Goal: Task Accomplishment & Management: Use online tool/utility

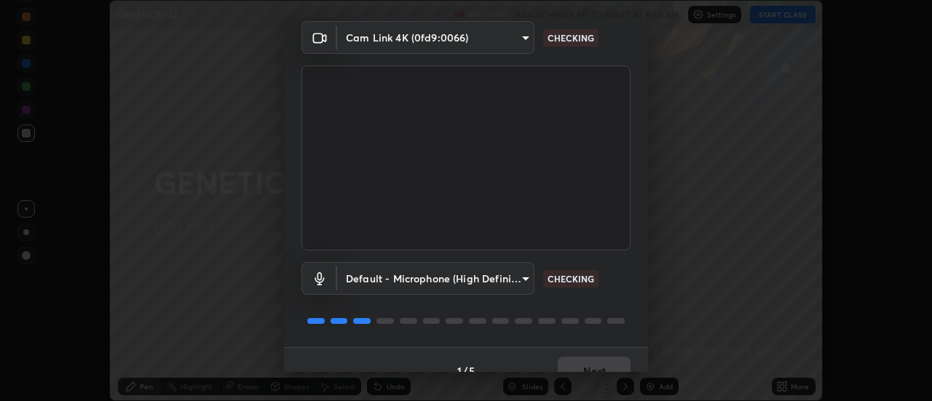
scroll to position [76, 0]
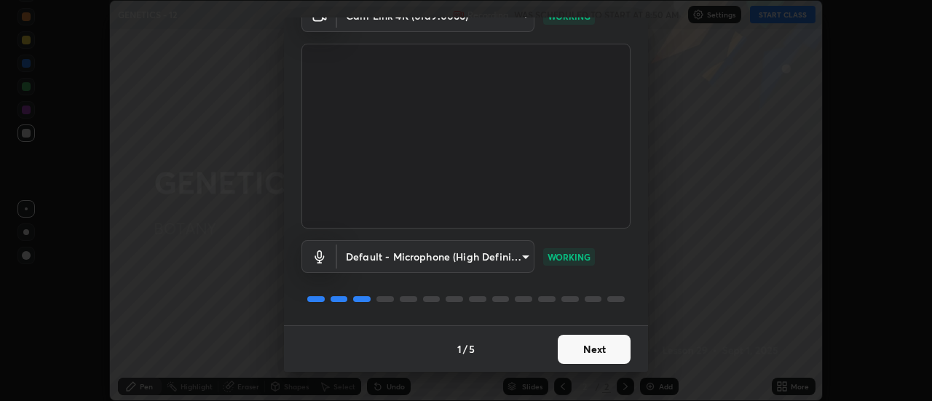
click at [574, 348] on button "Next" at bounding box center [594, 349] width 73 height 29
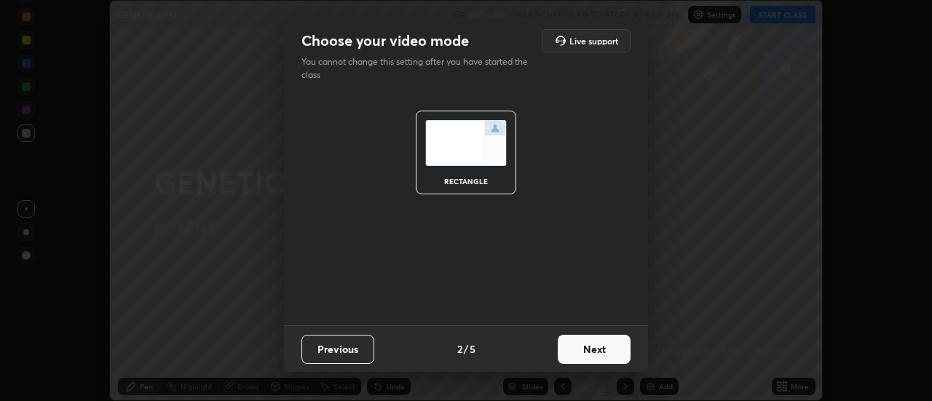
click at [575, 350] on button "Next" at bounding box center [594, 349] width 73 height 29
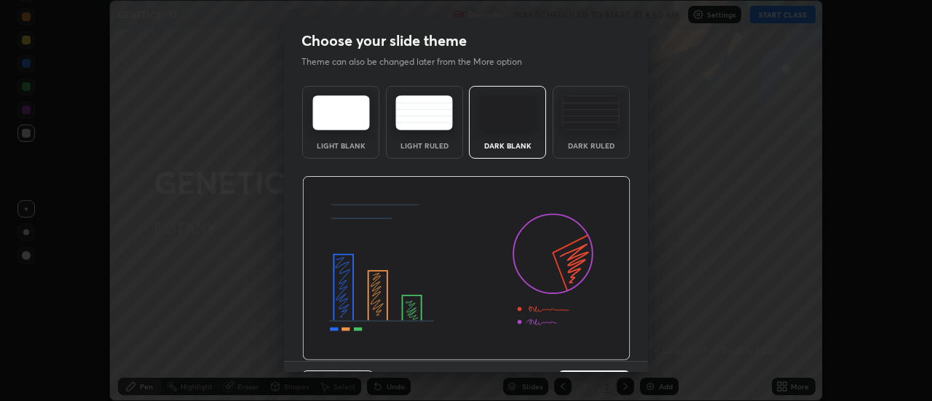
click at [583, 355] on img at bounding box center [466, 268] width 328 height 185
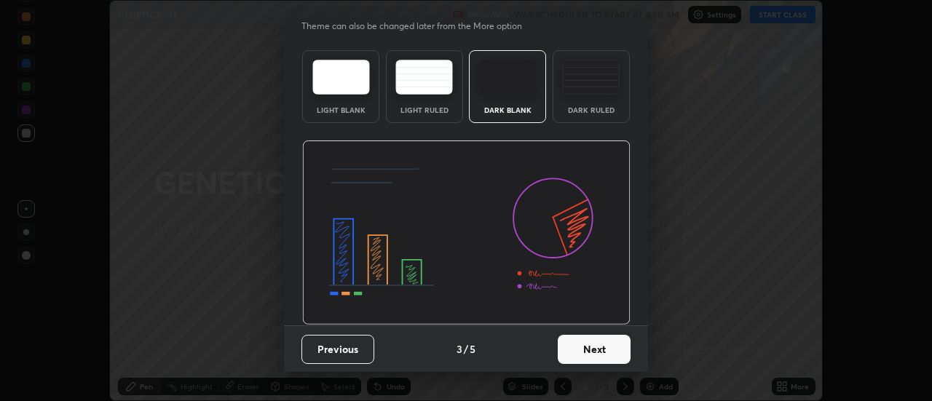
click at [583, 347] on button "Next" at bounding box center [594, 349] width 73 height 29
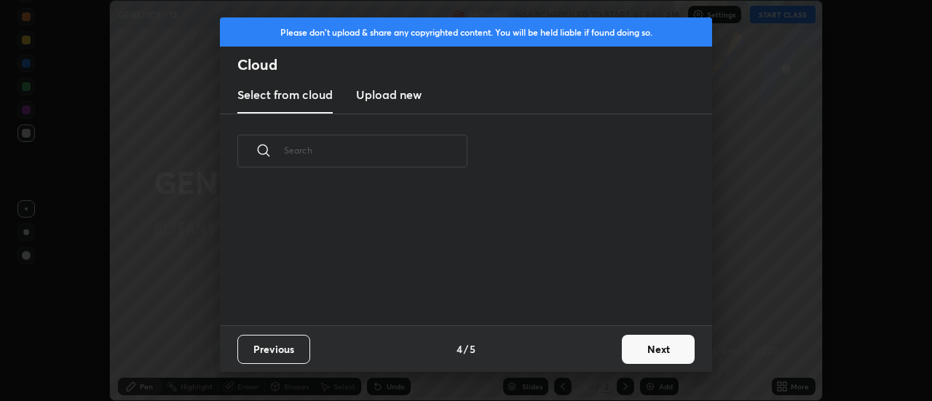
click at [631, 350] on button "Next" at bounding box center [658, 349] width 73 height 29
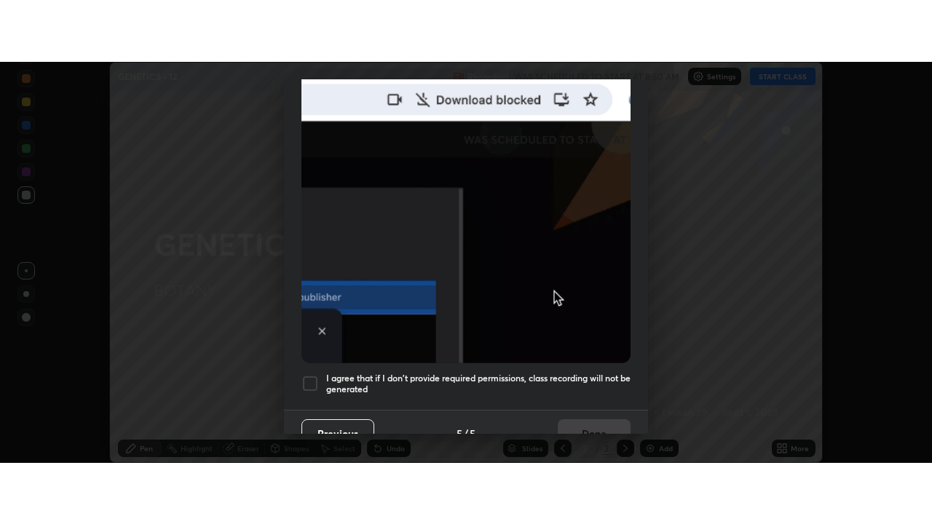
scroll to position [374, 0]
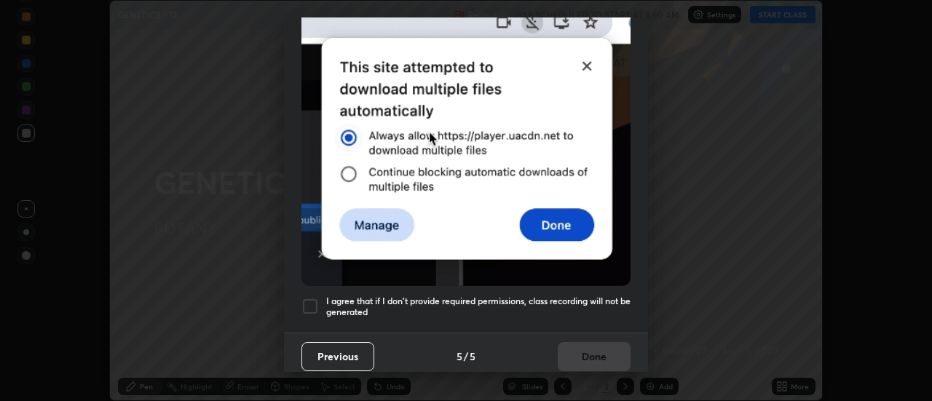
click at [312, 306] on div at bounding box center [309, 306] width 17 height 17
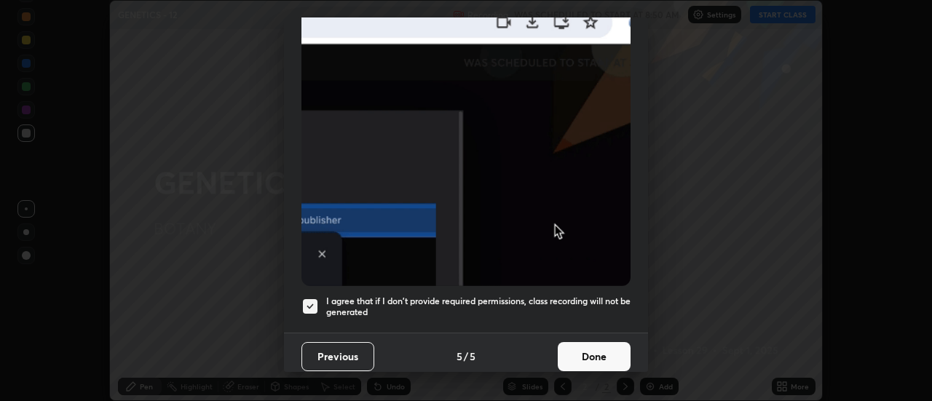
click at [581, 344] on button "Done" at bounding box center [594, 356] width 73 height 29
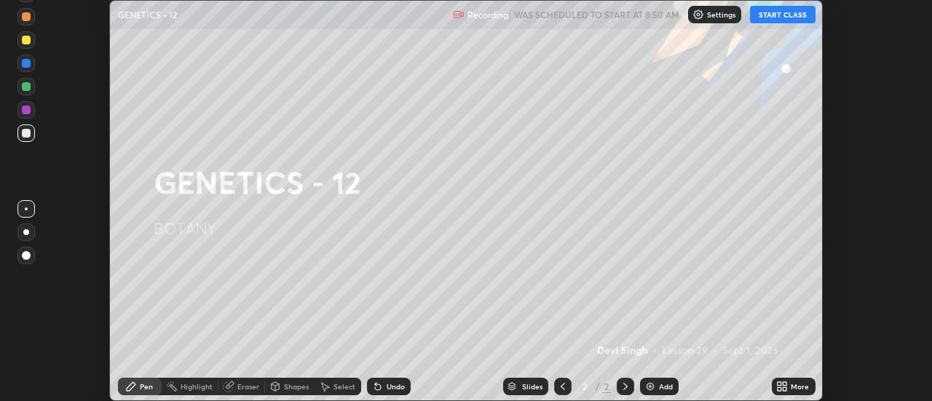
click at [763, 15] on button "START CLASS" at bounding box center [783, 14] width 66 height 17
click at [791, 387] on div "More" at bounding box center [800, 386] width 18 height 7
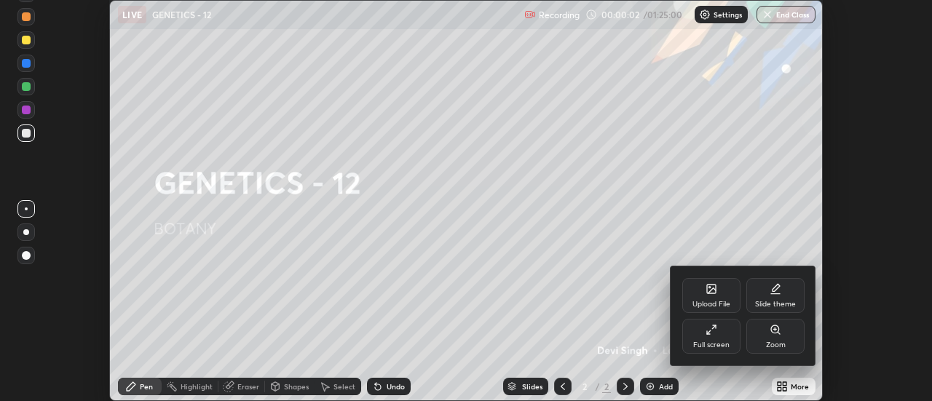
click at [733, 344] on div "Full screen" at bounding box center [711, 336] width 58 height 35
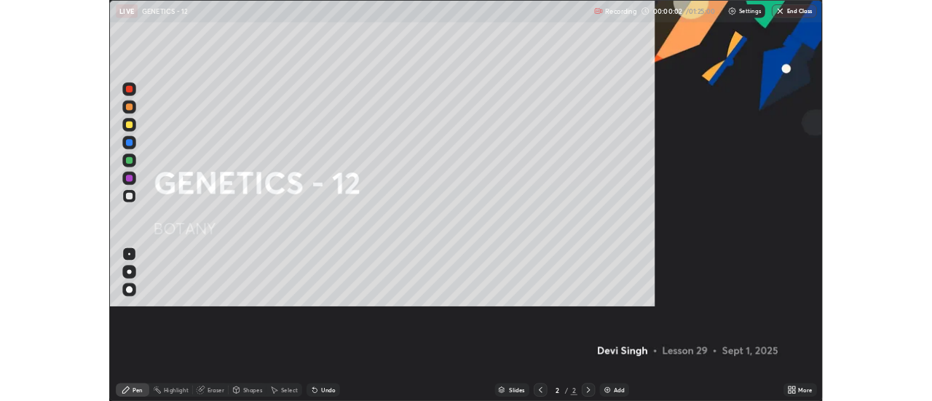
scroll to position [524, 932]
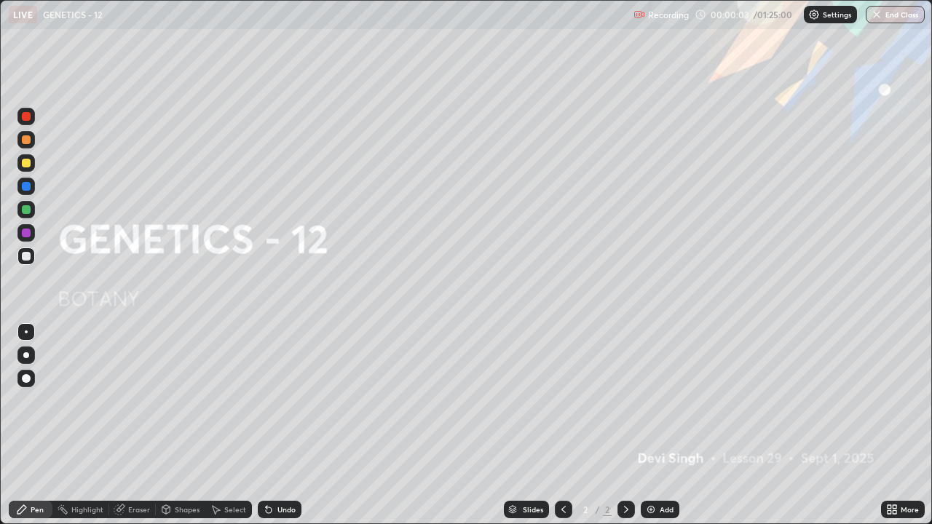
click at [671, 401] on div "Add" at bounding box center [667, 509] width 14 height 7
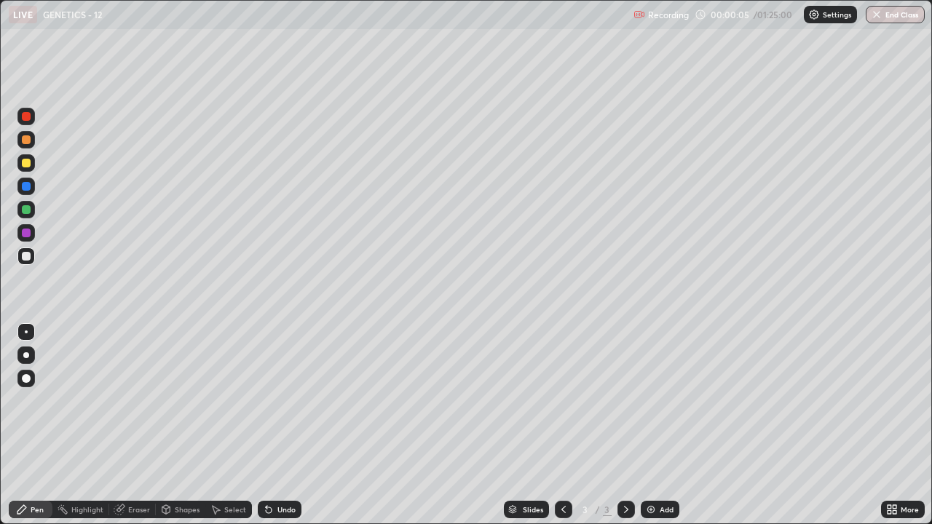
click at [25, 162] on div at bounding box center [26, 163] width 9 height 9
click at [182, 401] on div "Shapes" at bounding box center [187, 509] width 25 height 7
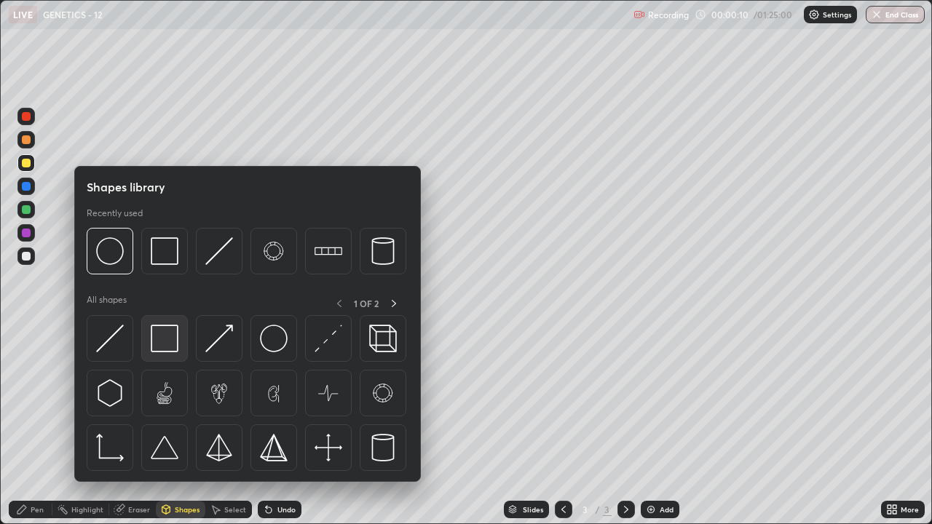
click at [165, 347] on img at bounding box center [165, 339] width 28 height 28
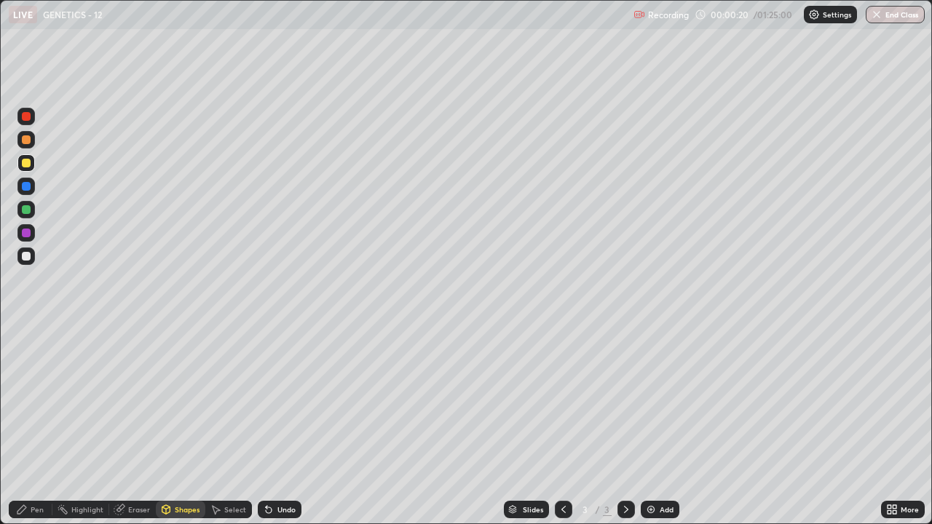
click at [130, 401] on div "Eraser" at bounding box center [139, 509] width 22 height 7
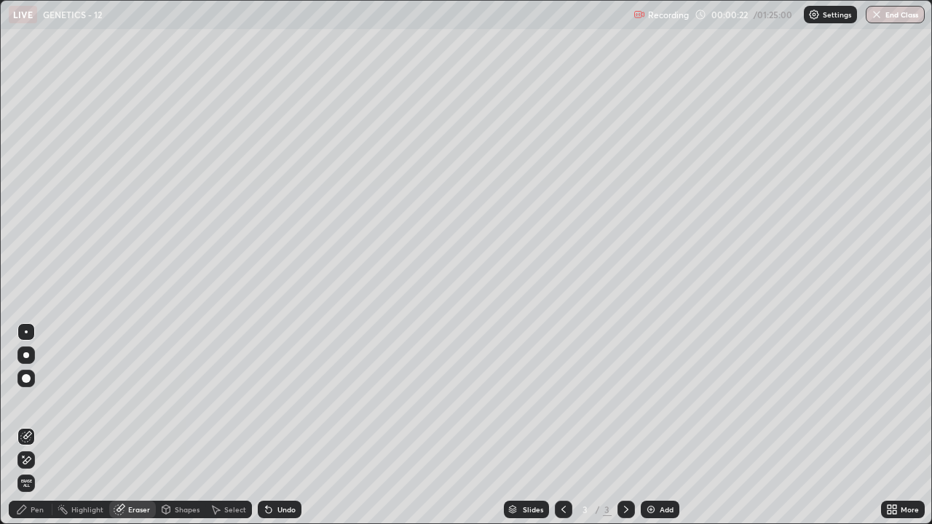
click at [179, 401] on div "Shapes" at bounding box center [187, 509] width 25 height 7
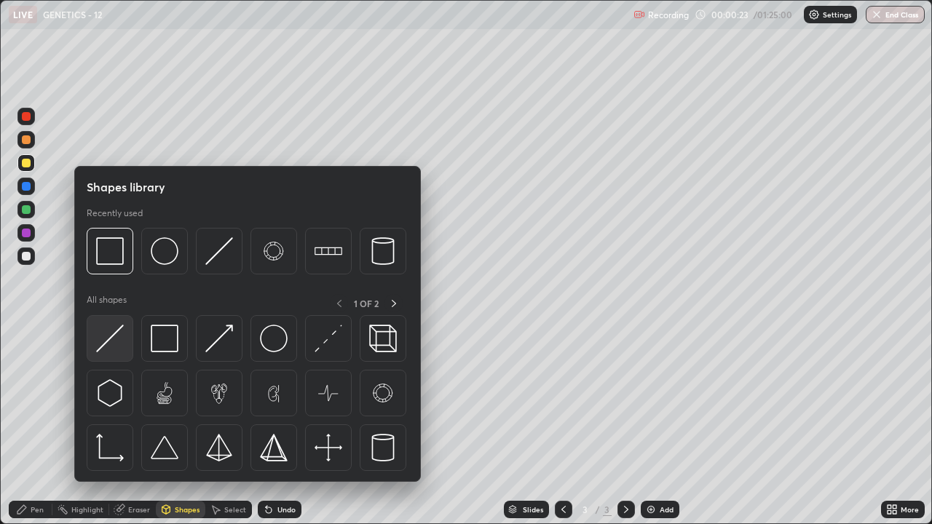
click at [114, 338] on img at bounding box center [110, 339] width 28 height 28
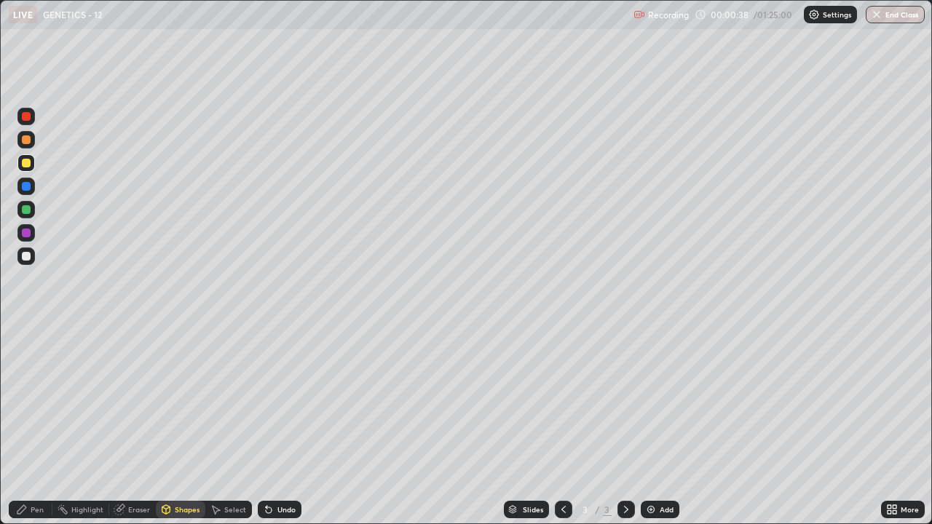
click at [32, 401] on div "Pen" at bounding box center [37, 509] width 13 height 7
click at [26, 257] on div at bounding box center [26, 256] width 9 height 9
click at [22, 188] on div at bounding box center [26, 186] width 9 height 9
click at [28, 117] on div at bounding box center [26, 116] width 9 height 9
click at [123, 401] on icon at bounding box center [118, 509] width 9 height 9
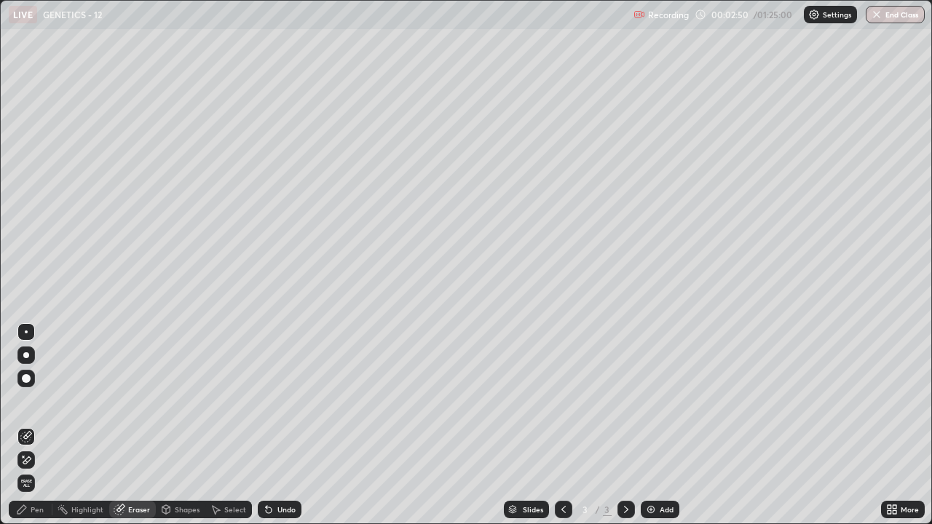
click at [25, 401] on icon at bounding box center [22, 510] width 12 height 12
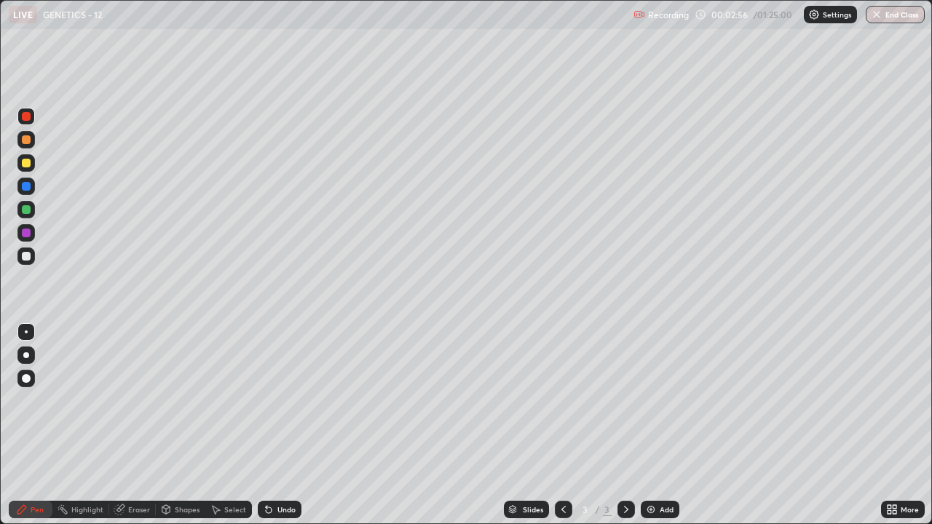
click at [25, 165] on div at bounding box center [26, 163] width 9 height 9
click at [22, 190] on div at bounding box center [25, 186] width 17 height 17
click at [26, 163] on div at bounding box center [26, 163] width 9 height 9
click at [24, 256] on div at bounding box center [26, 256] width 9 height 9
click at [19, 210] on div at bounding box center [25, 209] width 17 height 17
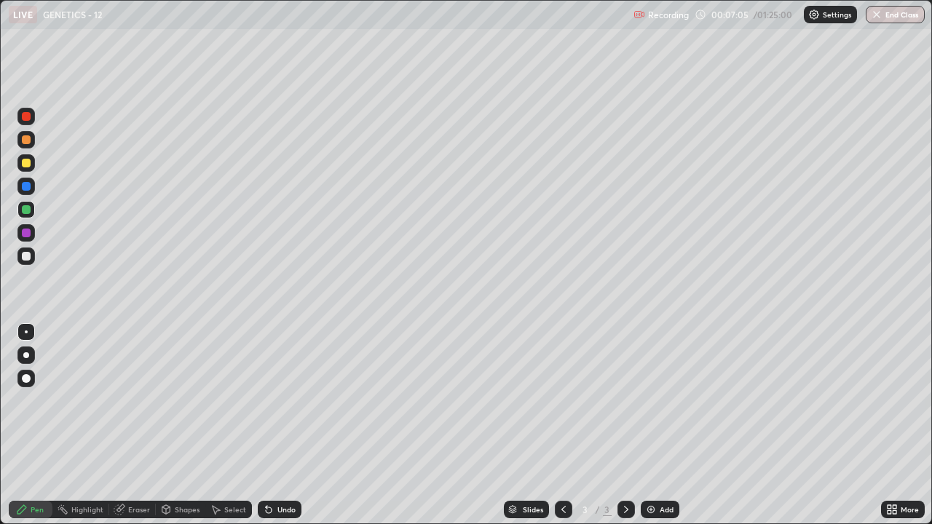
click at [25, 165] on div at bounding box center [26, 163] width 9 height 9
click at [135, 401] on div "Eraser" at bounding box center [139, 509] width 22 height 7
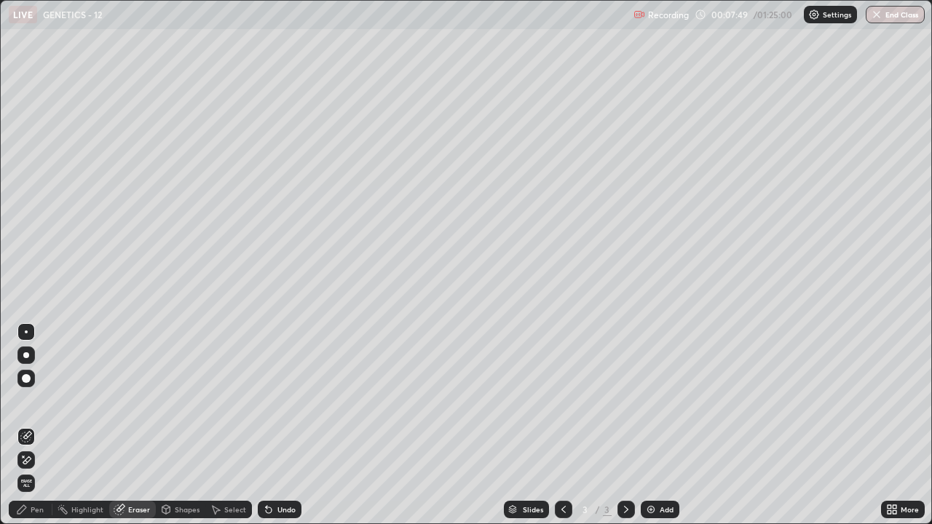
click at [43, 401] on div "Pen" at bounding box center [37, 509] width 13 height 7
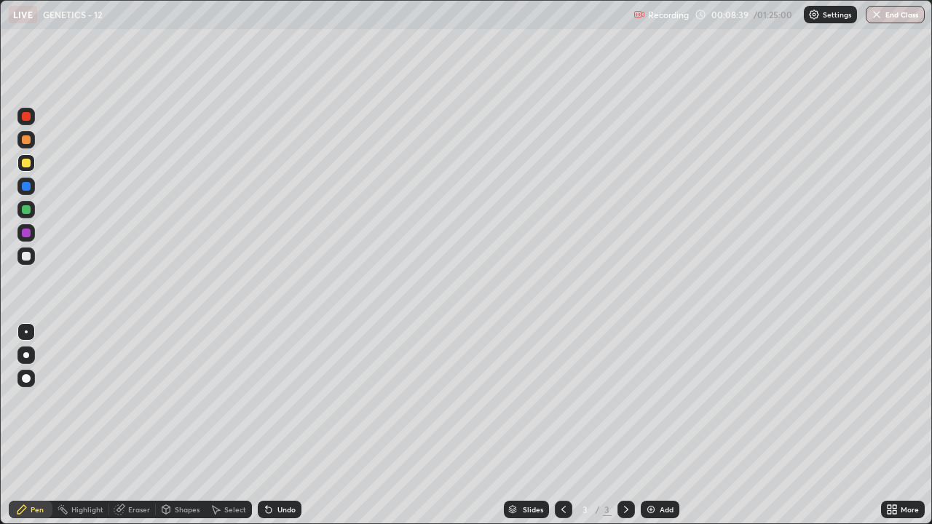
click at [266, 401] on icon at bounding box center [266, 506] width 1 height 1
click at [266, 401] on icon at bounding box center [269, 511] width 6 height 6
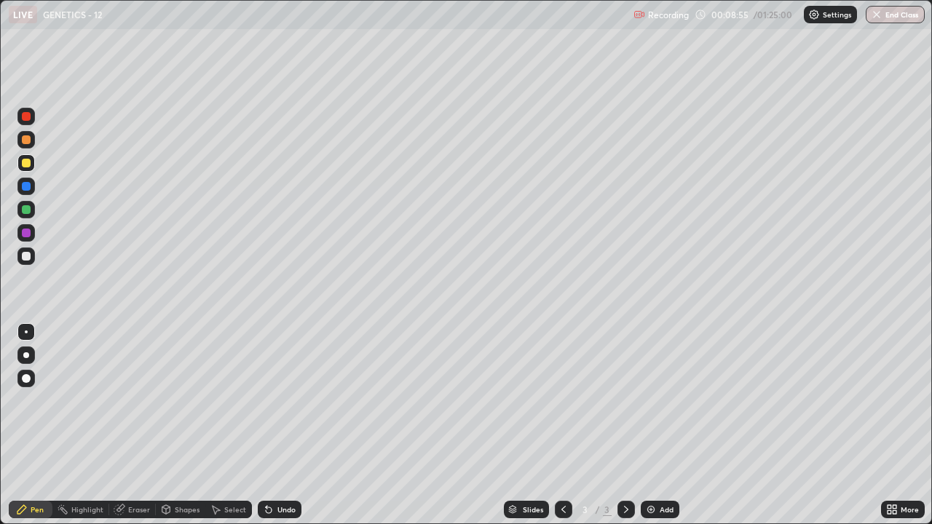
click at [266, 401] on icon at bounding box center [266, 506] width 1 height 1
click at [267, 401] on icon at bounding box center [269, 511] width 6 height 6
click at [658, 401] on div "Add" at bounding box center [660, 509] width 39 height 17
click at [25, 255] on div at bounding box center [26, 256] width 9 height 9
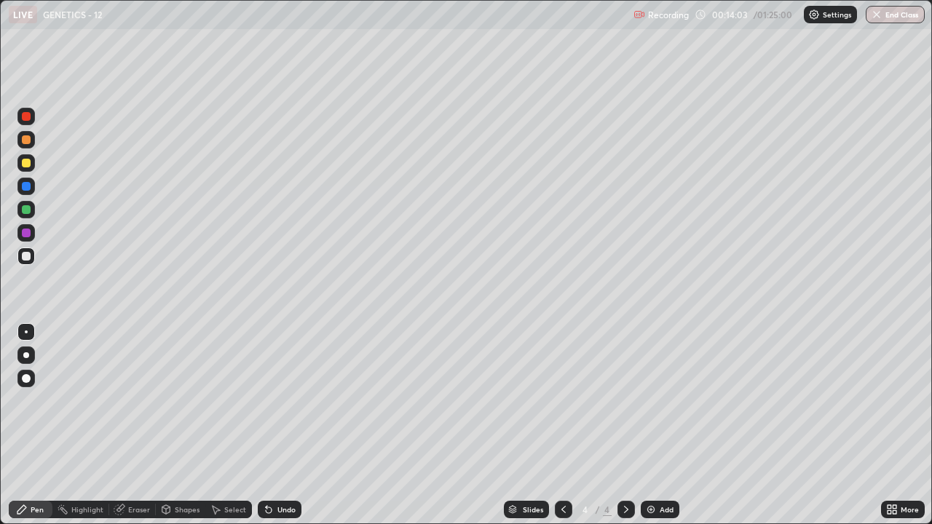
click at [282, 401] on div "Undo" at bounding box center [286, 509] width 18 height 7
click at [21, 164] on div at bounding box center [25, 162] width 17 height 17
click at [17, 256] on div at bounding box center [25, 256] width 17 height 17
click at [137, 401] on div "Eraser" at bounding box center [139, 509] width 22 height 7
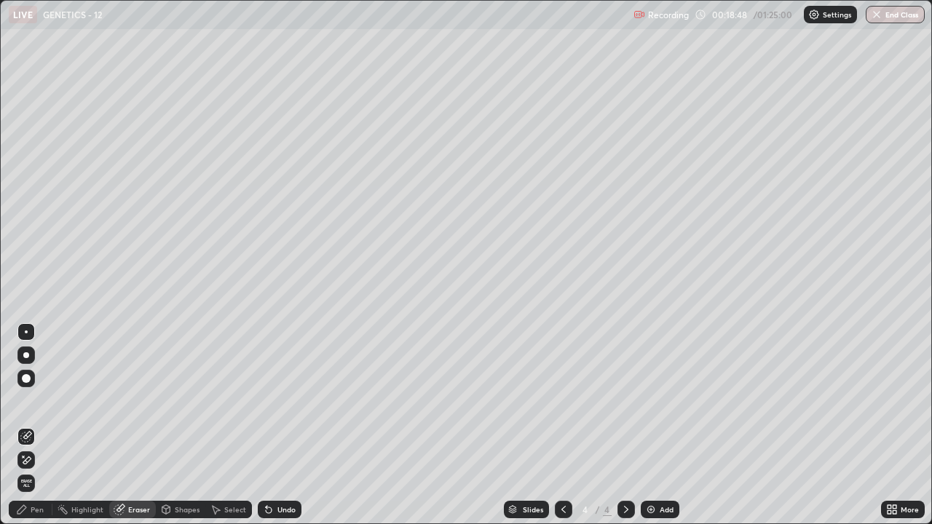
click at [232, 401] on div "Select" at bounding box center [235, 509] width 22 height 7
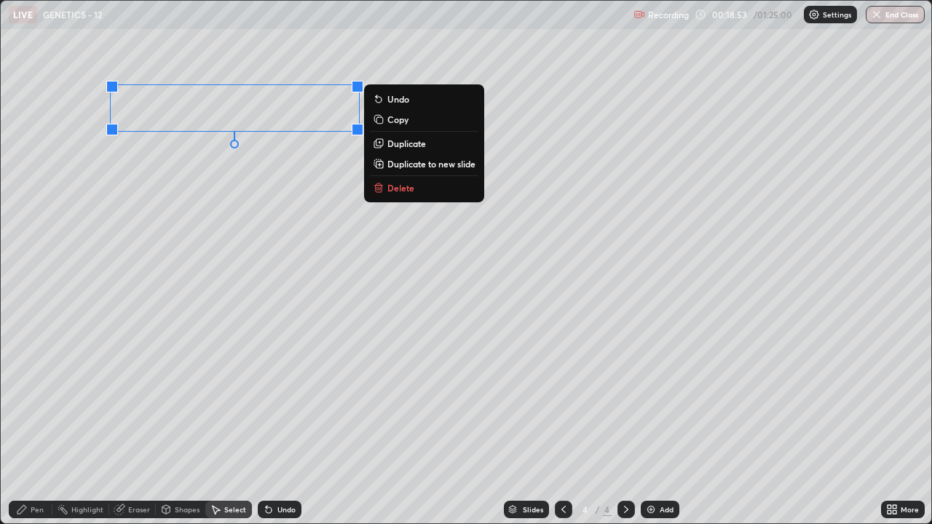
click at [404, 144] on p "Duplicate" at bounding box center [406, 144] width 39 height 12
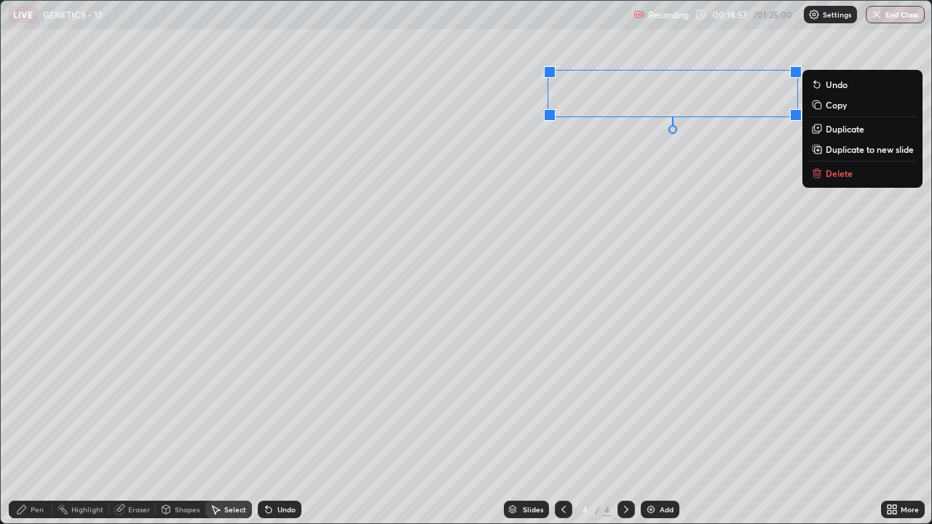
click at [673, 250] on div "0 ° Undo Copy Duplicate Duplicate to new slide Delete" at bounding box center [466, 262] width 931 height 523
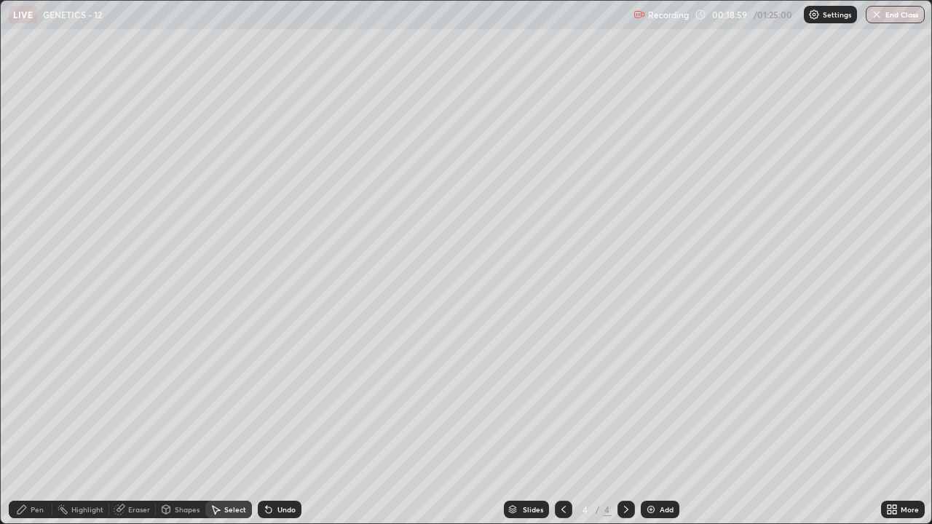
click at [34, 401] on div "Pen" at bounding box center [37, 509] width 13 height 7
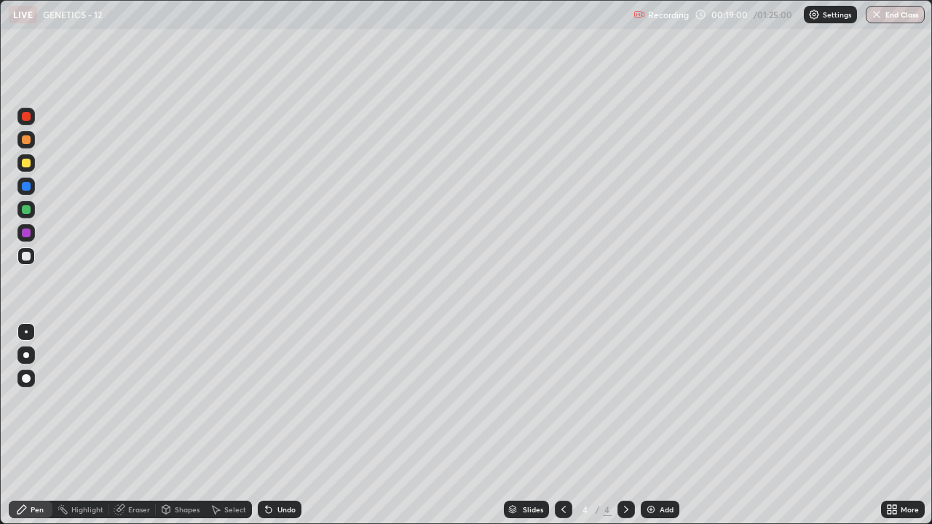
click at [33, 117] on div at bounding box center [25, 116] width 17 height 17
click at [287, 401] on div "Undo" at bounding box center [286, 509] width 18 height 7
click at [284, 401] on div "Undo" at bounding box center [286, 509] width 18 height 7
click at [283, 401] on div "Undo" at bounding box center [286, 509] width 18 height 7
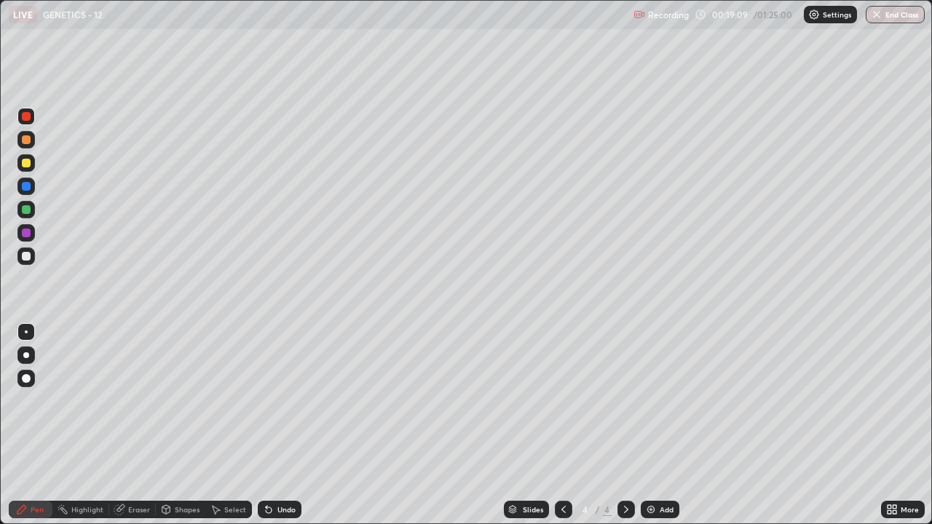
click at [283, 401] on div "Undo" at bounding box center [286, 509] width 18 height 7
click at [25, 163] on div at bounding box center [26, 163] width 9 height 9
click at [283, 401] on div "Undo" at bounding box center [286, 509] width 18 height 7
click at [135, 401] on div "Eraser" at bounding box center [139, 509] width 22 height 7
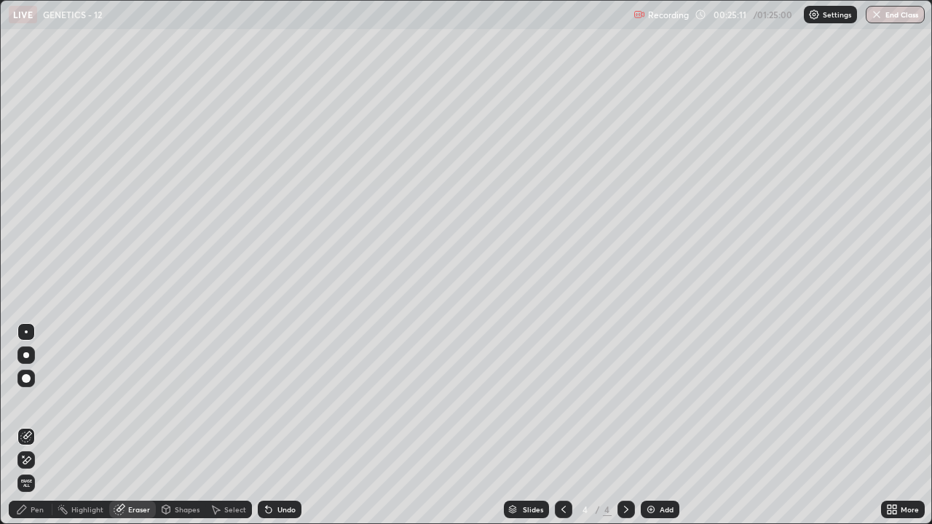
click at [37, 401] on div "Pen" at bounding box center [37, 509] width 13 height 7
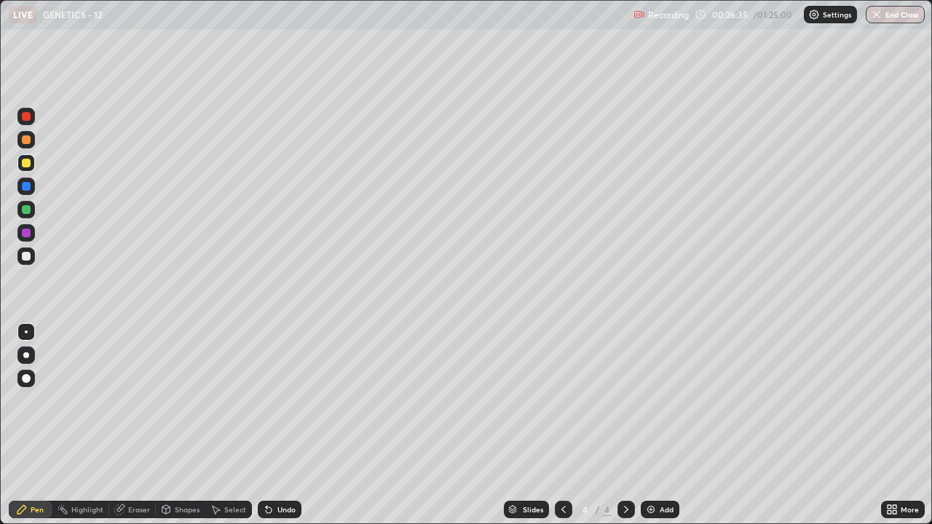
click at [656, 401] on div "Add" at bounding box center [660, 509] width 39 height 17
click at [20, 256] on div at bounding box center [25, 256] width 17 height 17
click at [134, 401] on div "Eraser" at bounding box center [139, 509] width 22 height 7
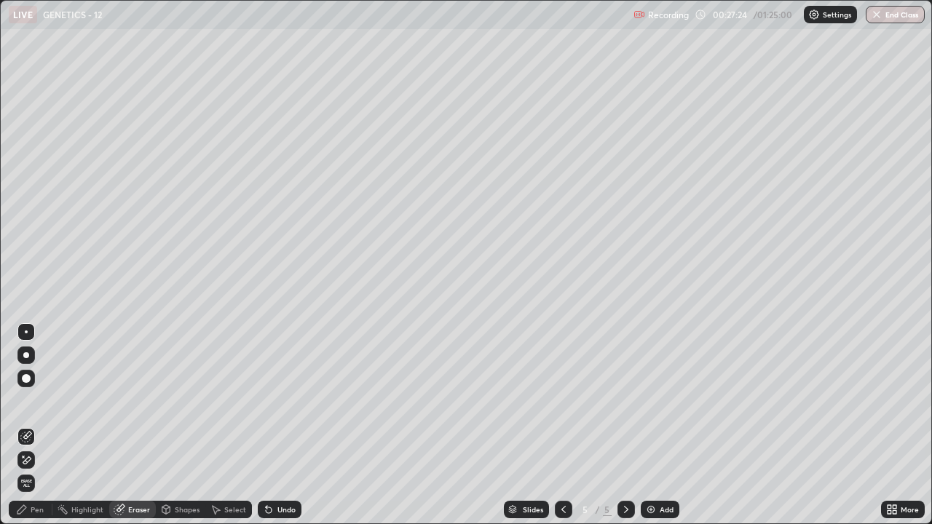
click at [31, 401] on div "Pen" at bounding box center [37, 509] width 13 height 7
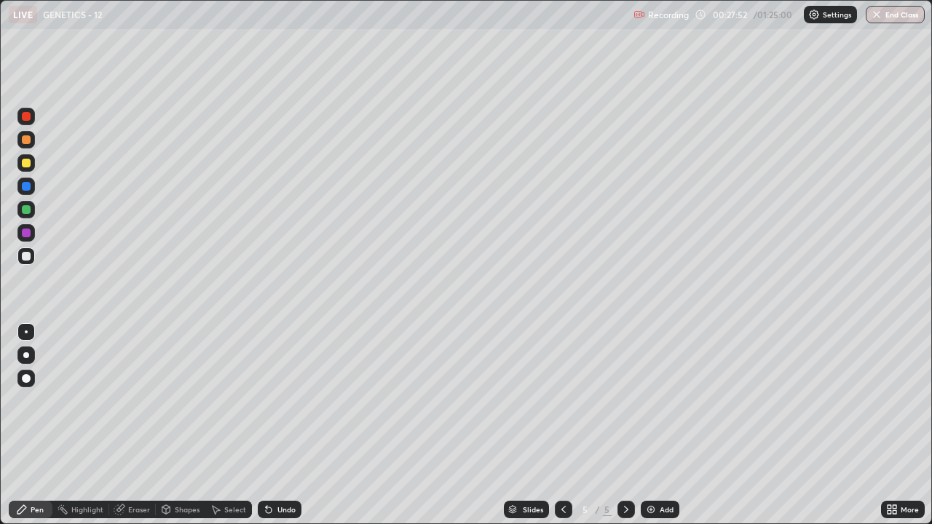
click at [284, 401] on div "Undo" at bounding box center [280, 509] width 44 height 17
click at [23, 207] on div at bounding box center [26, 209] width 9 height 9
click at [178, 401] on div "Shapes" at bounding box center [187, 509] width 25 height 7
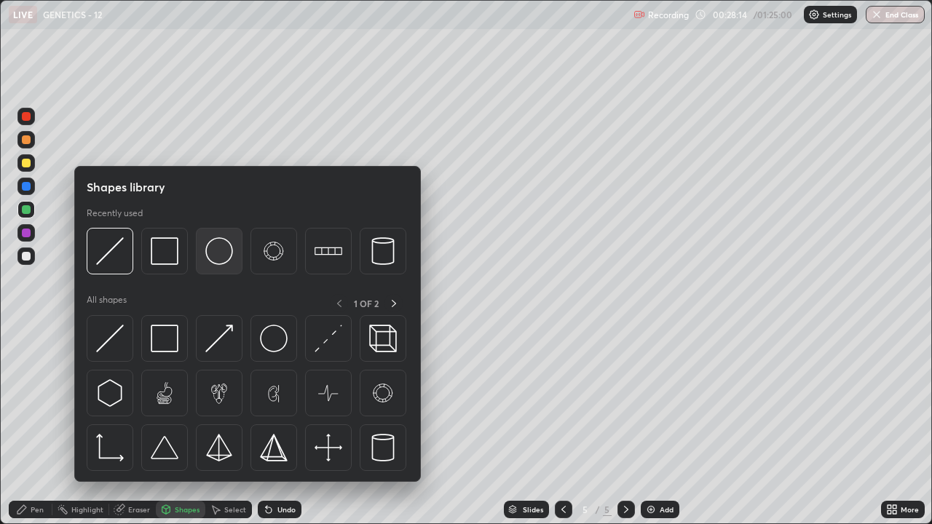
click at [217, 264] on img at bounding box center [219, 251] width 28 height 28
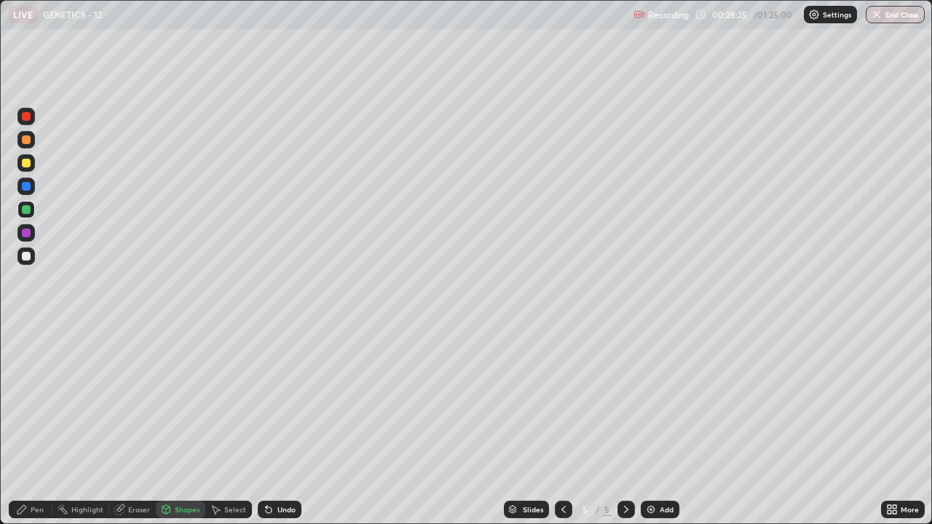
click at [31, 401] on div "Pen" at bounding box center [37, 509] width 13 height 7
click at [23, 256] on div at bounding box center [26, 256] width 9 height 9
click at [28, 166] on div at bounding box center [26, 163] width 9 height 9
click at [25, 257] on div at bounding box center [26, 256] width 9 height 9
click at [28, 165] on div at bounding box center [26, 163] width 9 height 9
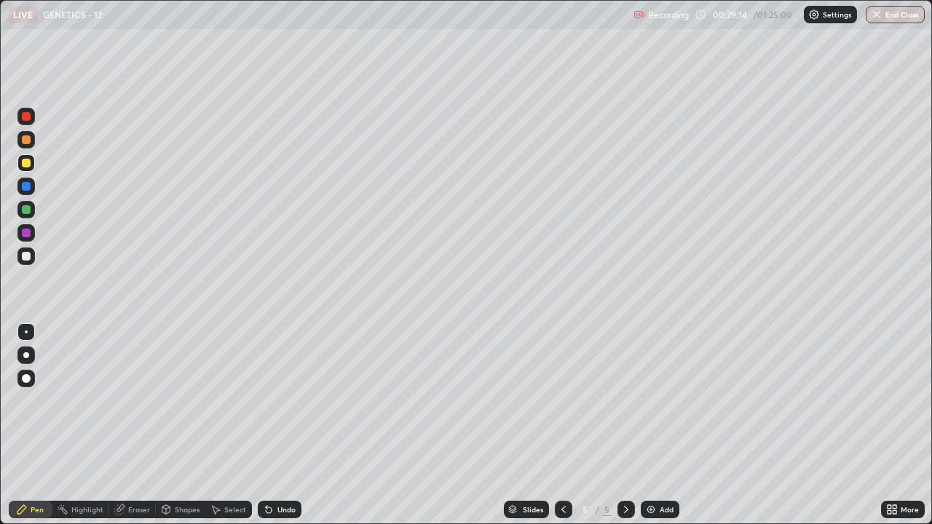
click at [24, 256] on div at bounding box center [26, 256] width 9 height 9
click at [23, 165] on div at bounding box center [26, 163] width 9 height 9
click at [656, 401] on div "Add" at bounding box center [660, 509] width 39 height 17
click at [647, 401] on img at bounding box center [651, 510] width 12 height 12
click at [26, 261] on div at bounding box center [25, 256] width 17 height 17
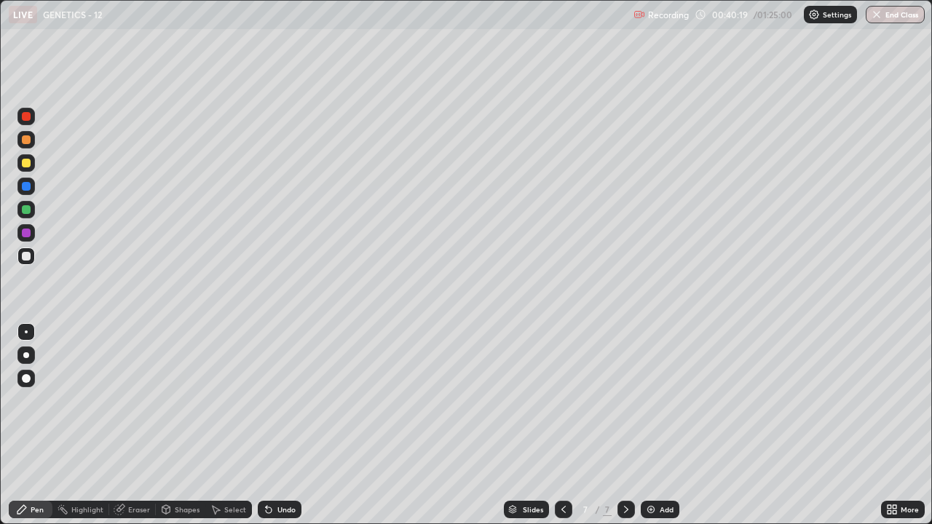
click at [24, 162] on div at bounding box center [26, 163] width 9 height 9
click at [24, 255] on div at bounding box center [26, 256] width 9 height 9
click at [23, 159] on div at bounding box center [26, 163] width 9 height 9
click at [25, 257] on div at bounding box center [26, 256] width 9 height 9
click at [896, 401] on icon at bounding box center [895, 512] width 4 height 4
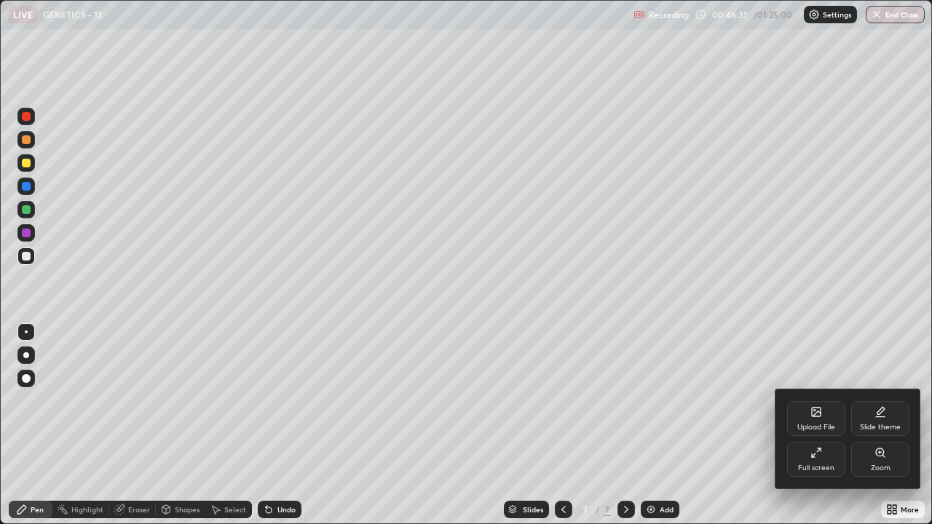
click at [823, 401] on div "Full screen" at bounding box center [816, 459] width 58 height 35
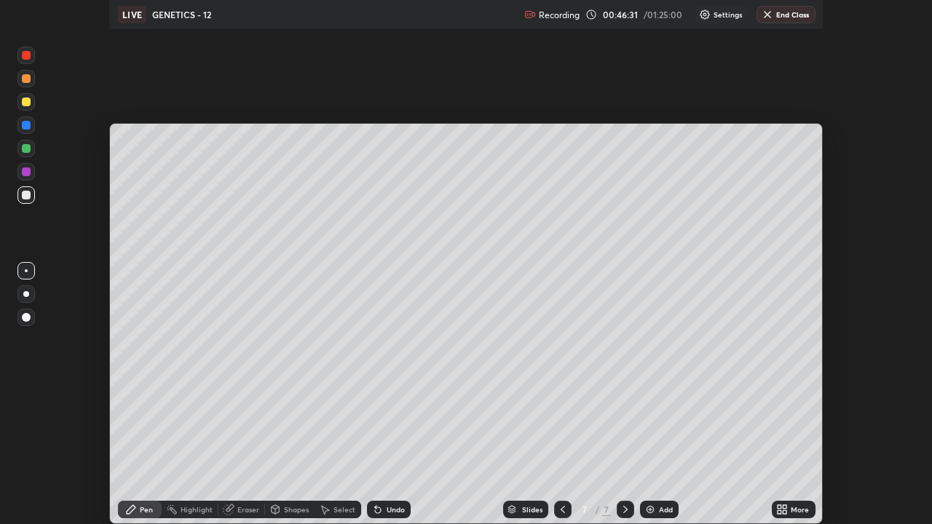
scroll to position [72420, 71889]
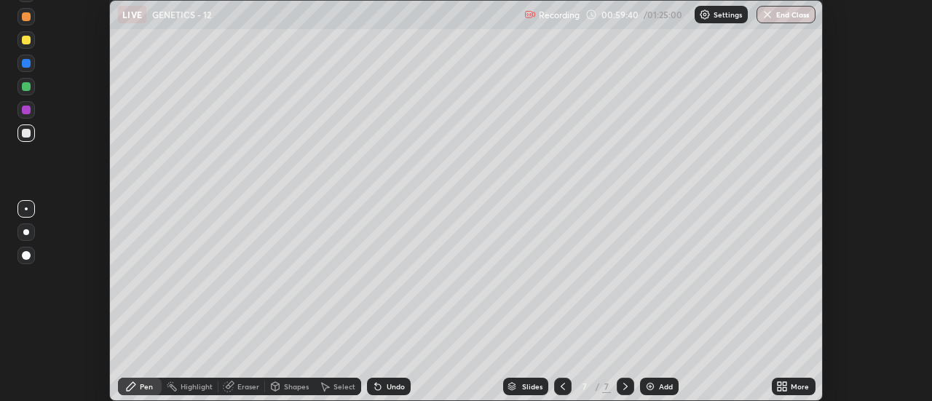
click at [789, 387] on div "More" at bounding box center [794, 386] width 44 height 17
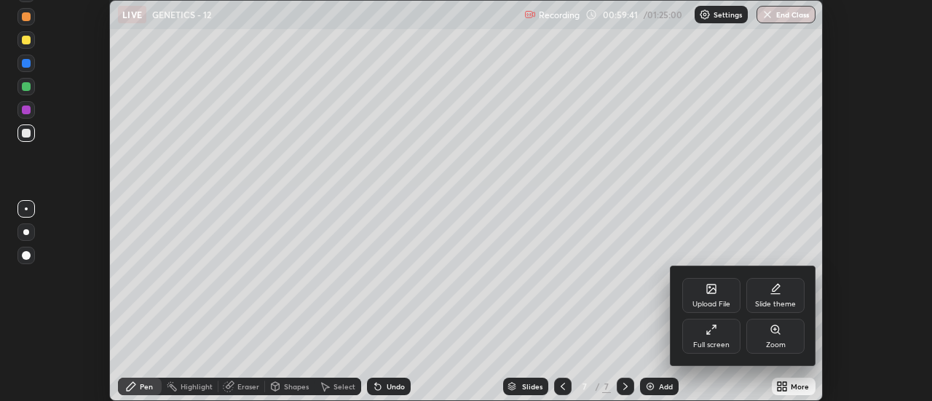
click at [719, 339] on div "Full screen" at bounding box center [711, 336] width 58 height 35
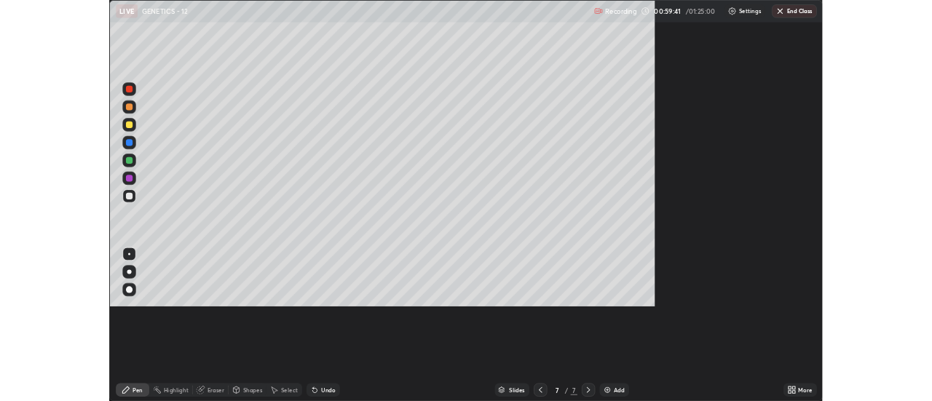
scroll to position [524, 932]
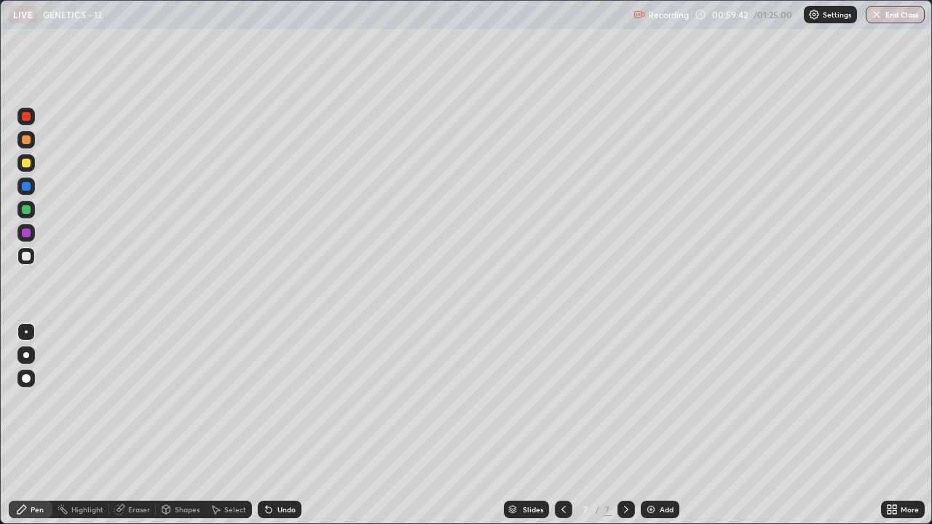
click at [663, 401] on div "Add" at bounding box center [667, 509] width 14 height 7
click at [25, 163] on div at bounding box center [26, 163] width 9 height 9
click at [25, 251] on div at bounding box center [25, 256] width 17 height 17
click at [277, 401] on div "Undo" at bounding box center [286, 509] width 18 height 7
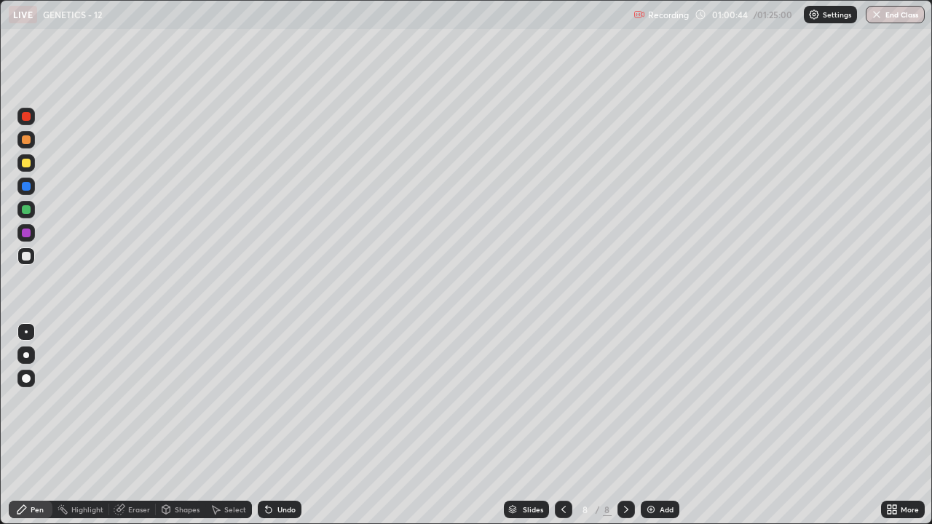
click at [277, 401] on div "Undo" at bounding box center [286, 509] width 18 height 7
click at [276, 401] on div "Undo" at bounding box center [280, 509] width 44 height 17
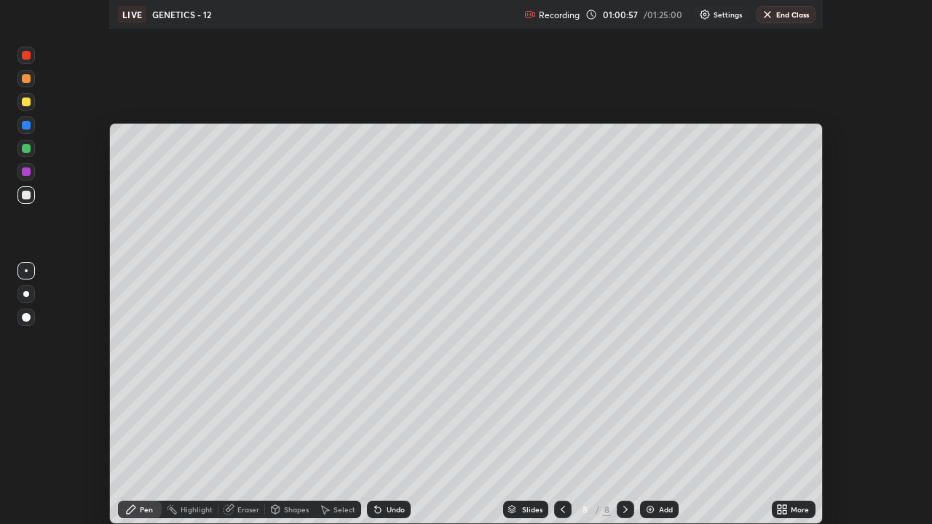
scroll to position [72420, 71889]
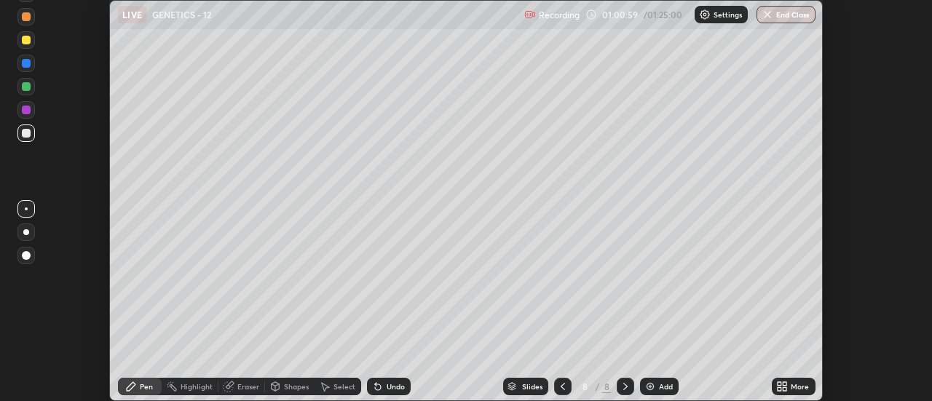
click at [784, 384] on icon at bounding box center [786, 384] width 4 height 4
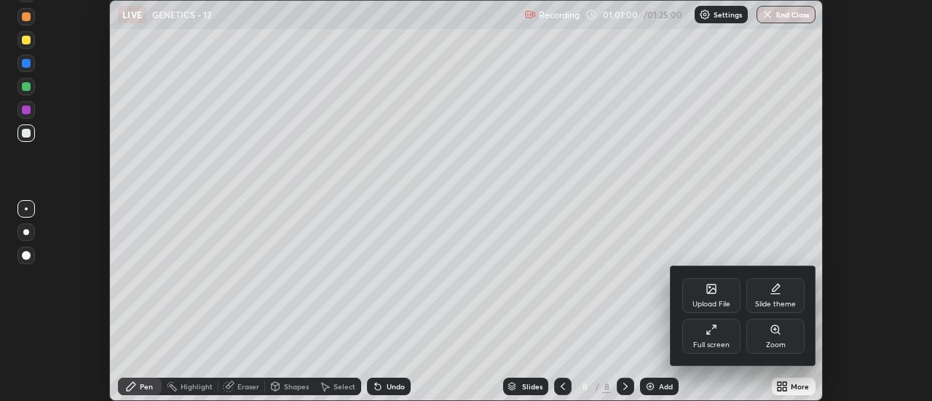
click at [727, 344] on div "Full screen" at bounding box center [711, 345] width 36 height 7
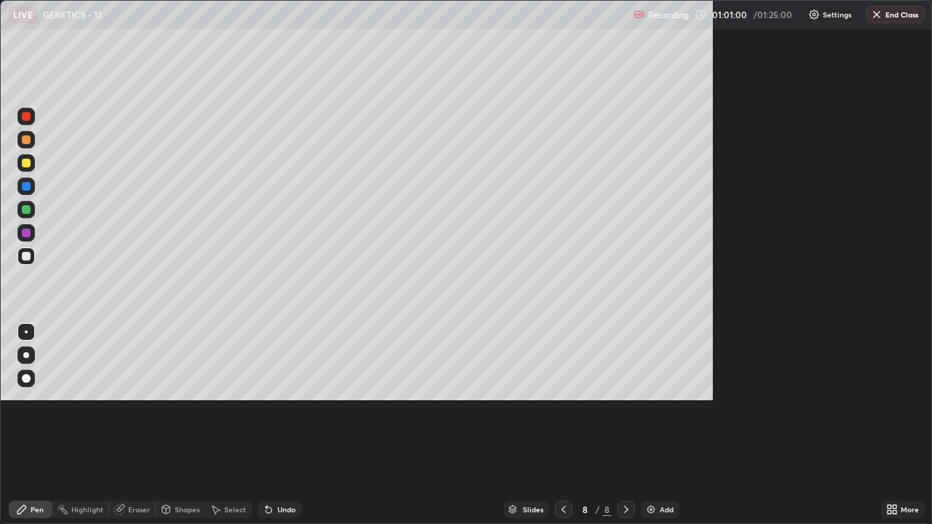
scroll to position [524, 932]
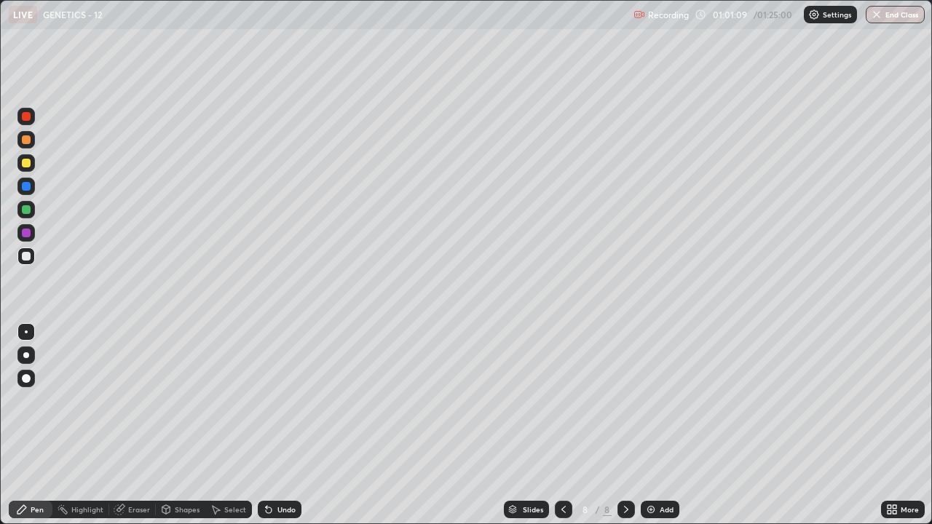
click at [19, 162] on div at bounding box center [25, 162] width 17 height 17
click at [175, 401] on div "Shapes" at bounding box center [181, 509] width 50 height 17
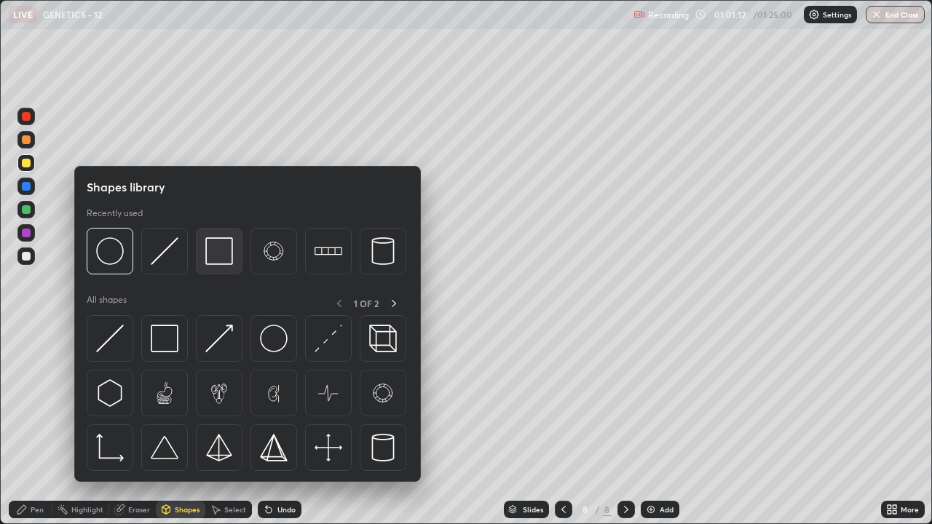
click at [214, 254] on img at bounding box center [219, 251] width 28 height 28
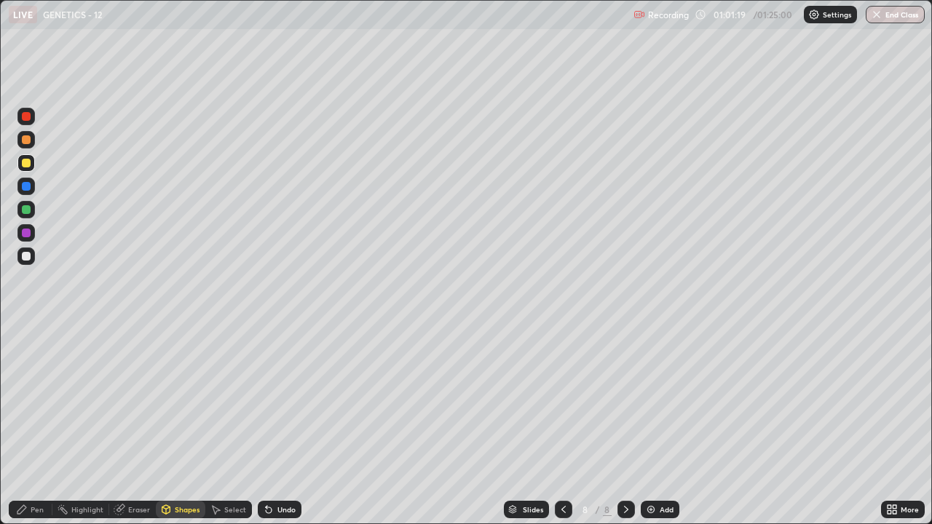
click at [41, 401] on div "Pen" at bounding box center [37, 509] width 13 height 7
click at [32, 114] on div at bounding box center [25, 116] width 17 height 17
click at [170, 401] on icon at bounding box center [166, 510] width 12 height 12
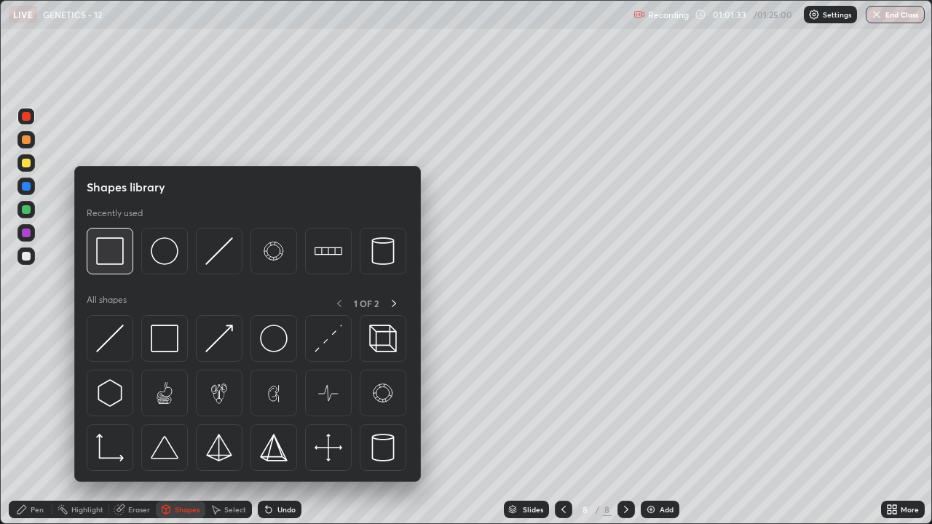
click at [118, 261] on img at bounding box center [110, 251] width 28 height 28
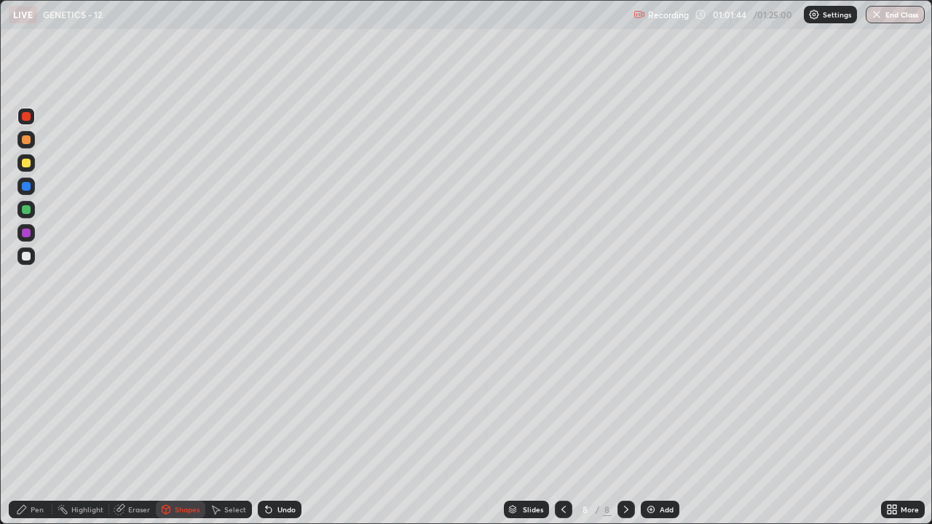
click at [44, 401] on div "Pen" at bounding box center [31, 509] width 44 height 17
click at [23, 256] on div at bounding box center [26, 256] width 9 height 9
click at [26, 186] on div at bounding box center [26, 186] width 9 height 9
click at [191, 401] on div "Shapes" at bounding box center [187, 509] width 25 height 7
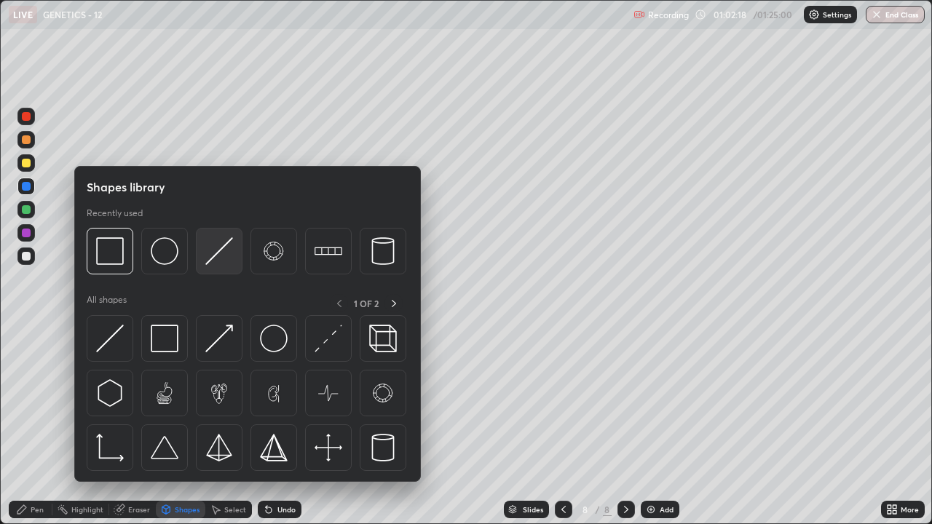
click at [214, 256] on img at bounding box center [219, 251] width 28 height 28
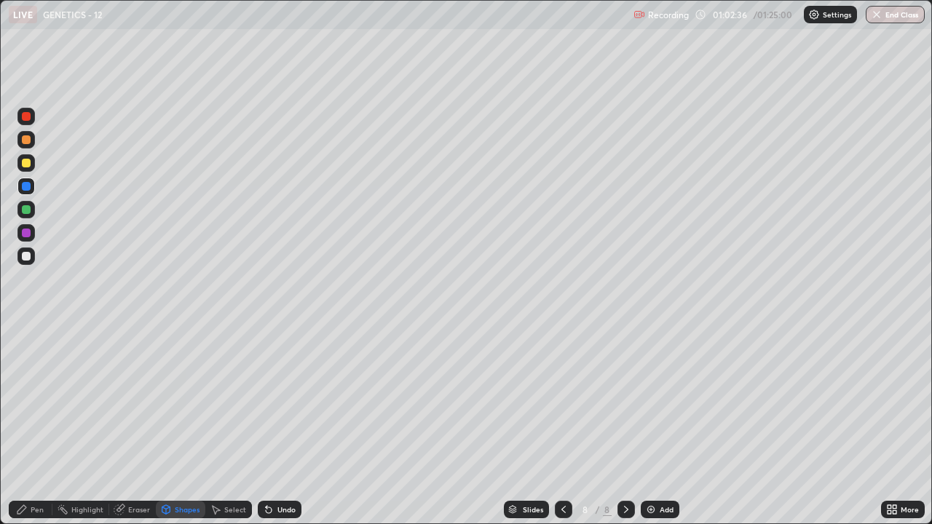
click at [42, 401] on div "Pen" at bounding box center [37, 509] width 13 height 7
click at [29, 166] on div at bounding box center [26, 163] width 9 height 9
click at [25, 232] on div at bounding box center [26, 233] width 9 height 9
click at [29, 209] on div at bounding box center [26, 209] width 9 height 9
click at [0, 237] on div "Setting up your live class" at bounding box center [466, 262] width 932 height 524
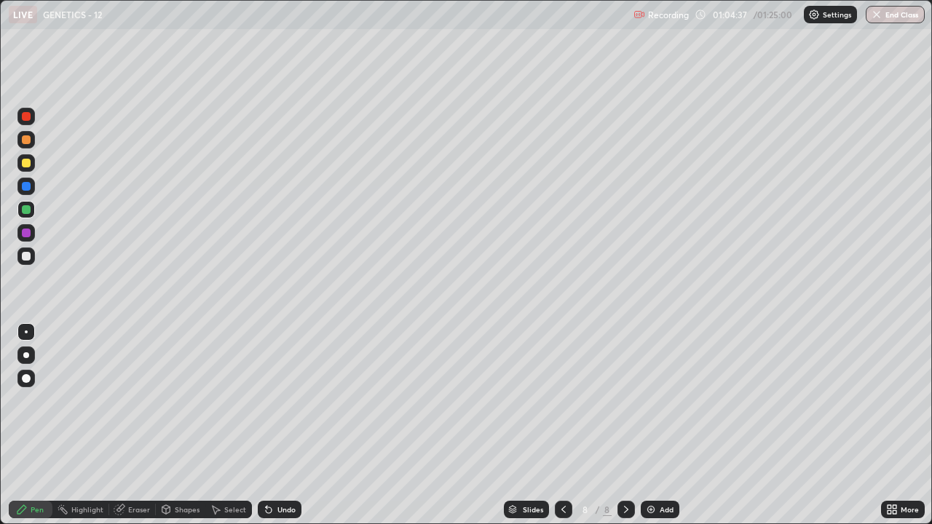
click at [25, 120] on div at bounding box center [26, 116] width 9 height 9
click at [27, 209] on div at bounding box center [26, 209] width 9 height 9
click at [170, 401] on icon at bounding box center [166, 510] width 12 height 12
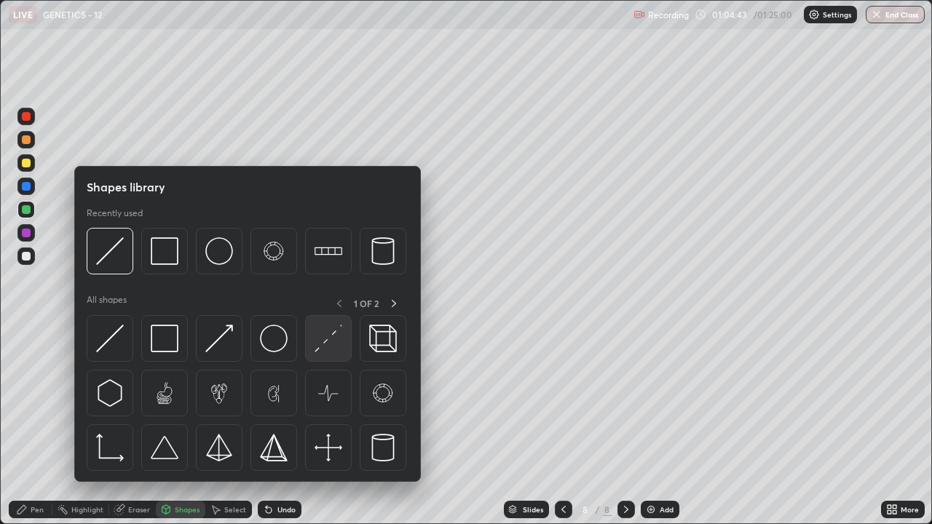
click at [326, 338] on img at bounding box center [329, 339] width 28 height 28
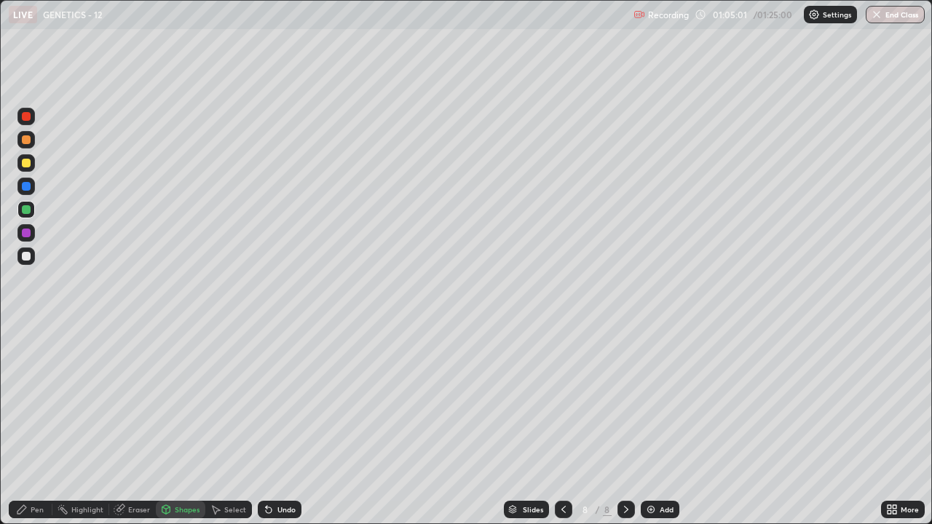
click at [28, 401] on div "Pen" at bounding box center [31, 509] width 44 height 17
click at [22, 256] on div at bounding box center [26, 256] width 9 height 9
click at [658, 401] on div "Add" at bounding box center [660, 509] width 39 height 17
click at [20, 163] on div at bounding box center [25, 162] width 17 height 17
click at [25, 256] on div at bounding box center [26, 256] width 9 height 9
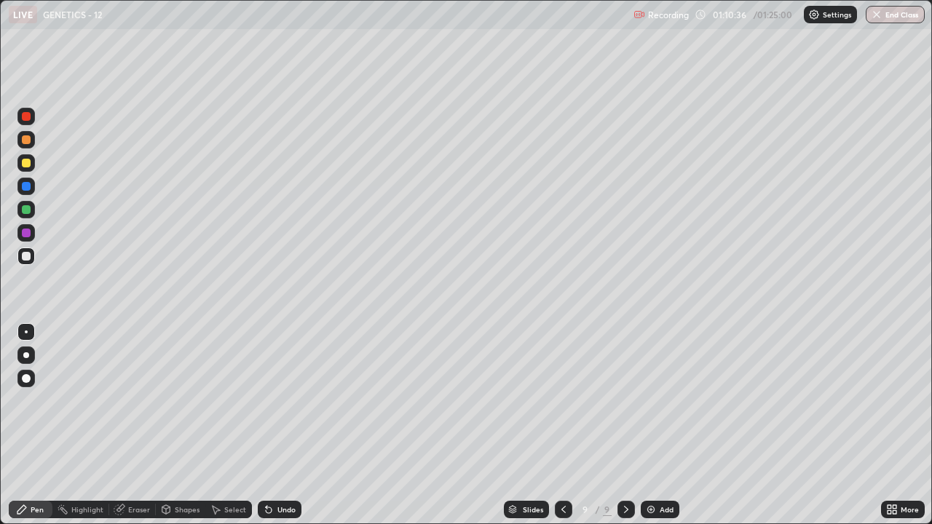
click at [20, 159] on div at bounding box center [25, 162] width 17 height 17
click at [185, 401] on div "Shapes" at bounding box center [187, 509] width 25 height 7
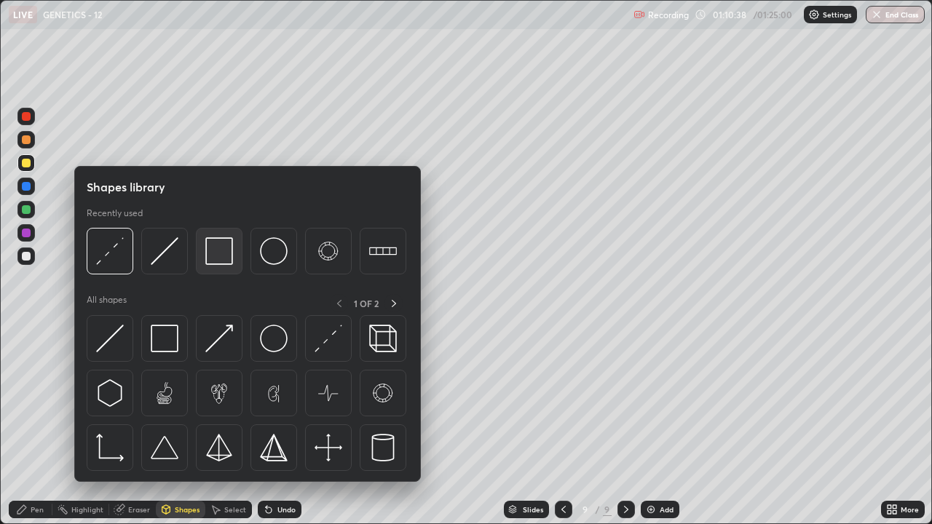
click at [213, 265] on img at bounding box center [219, 251] width 28 height 28
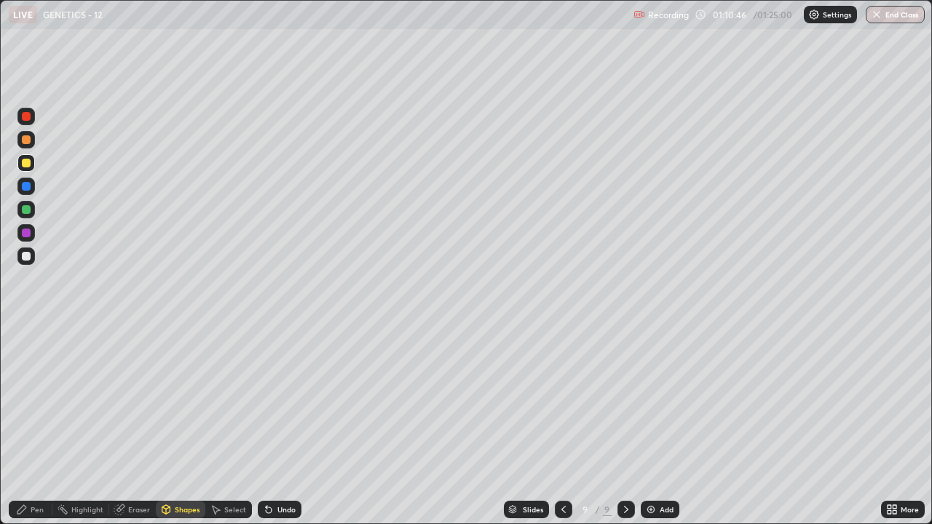
click at [42, 401] on div "Pen" at bounding box center [37, 509] width 13 height 7
click at [27, 119] on div at bounding box center [26, 116] width 9 height 9
click at [22, 184] on div at bounding box center [26, 186] width 9 height 9
click at [271, 401] on icon at bounding box center [269, 510] width 12 height 12
click at [178, 401] on div "Shapes" at bounding box center [181, 509] width 50 height 17
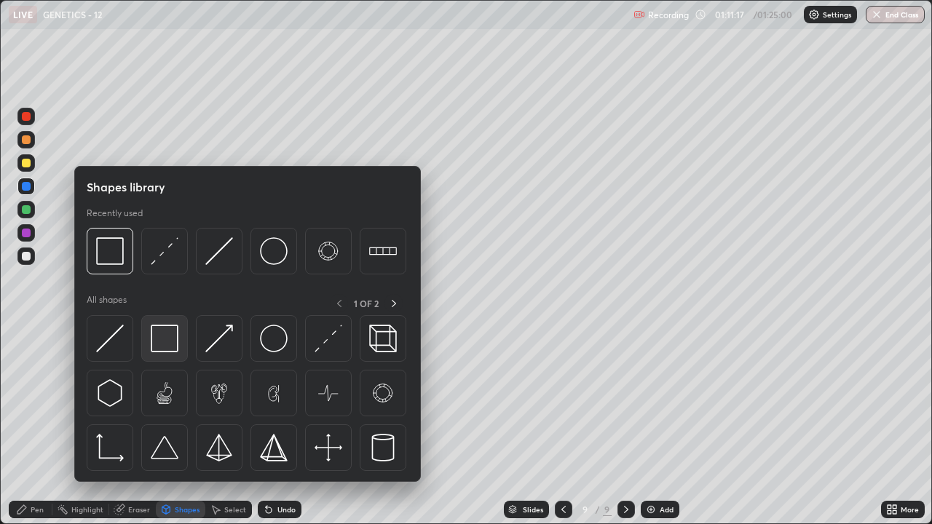
click at [160, 335] on img at bounding box center [165, 339] width 28 height 28
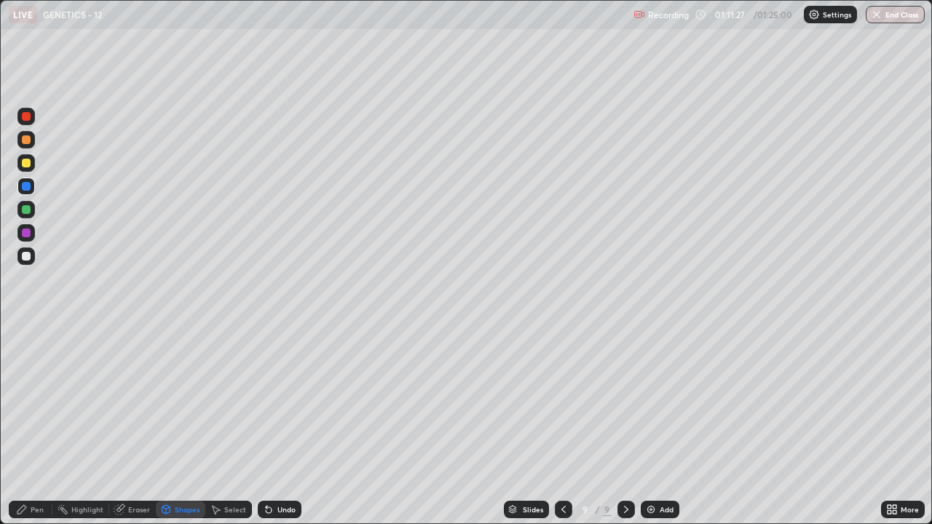
click at [33, 401] on div "Pen" at bounding box center [31, 509] width 44 height 17
click at [23, 256] on div at bounding box center [26, 256] width 9 height 9
click at [29, 212] on div at bounding box center [26, 209] width 9 height 9
click at [172, 401] on div "Shapes" at bounding box center [181, 509] width 50 height 17
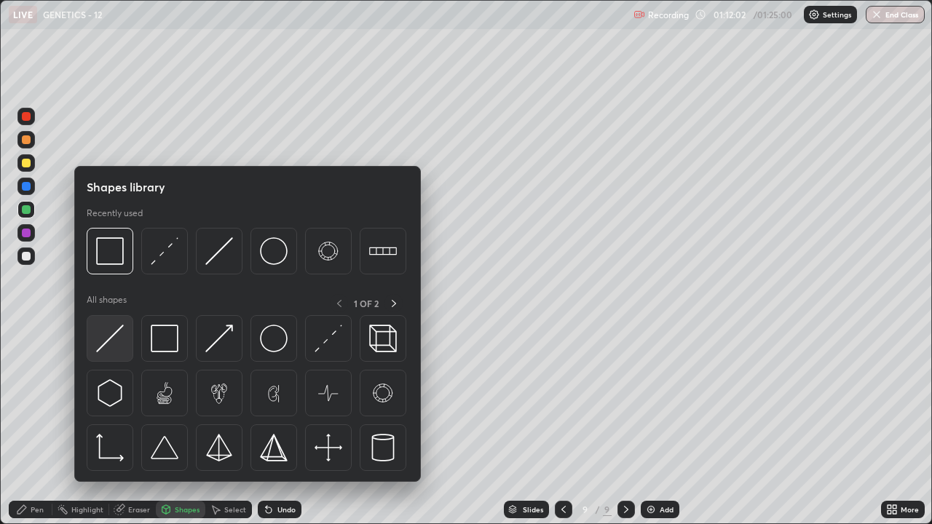
click at [106, 339] on img at bounding box center [110, 339] width 28 height 28
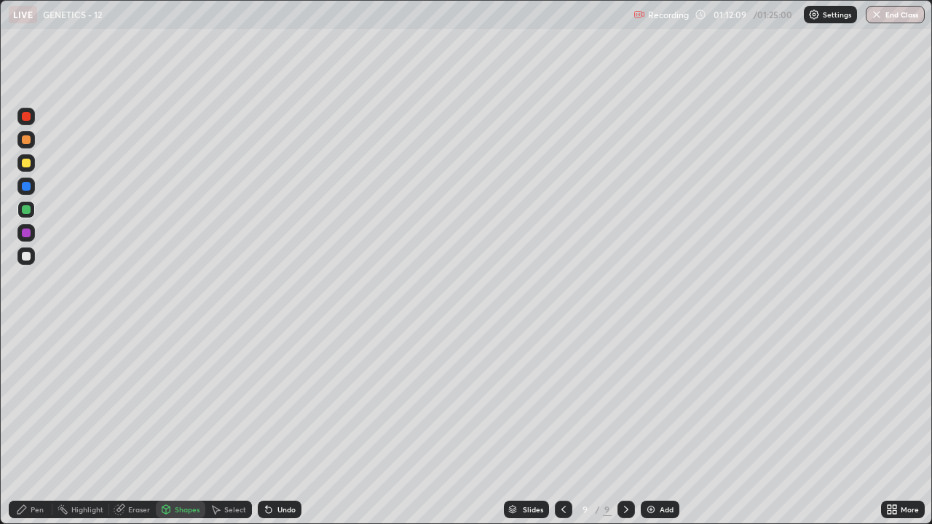
click at [36, 401] on div "Pen" at bounding box center [37, 509] width 13 height 7
click at [26, 258] on div at bounding box center [26, 256] width 9 height 9
click at [177, 401] on div "Shapes" at bounding box center [181, 509] width 50 height 17
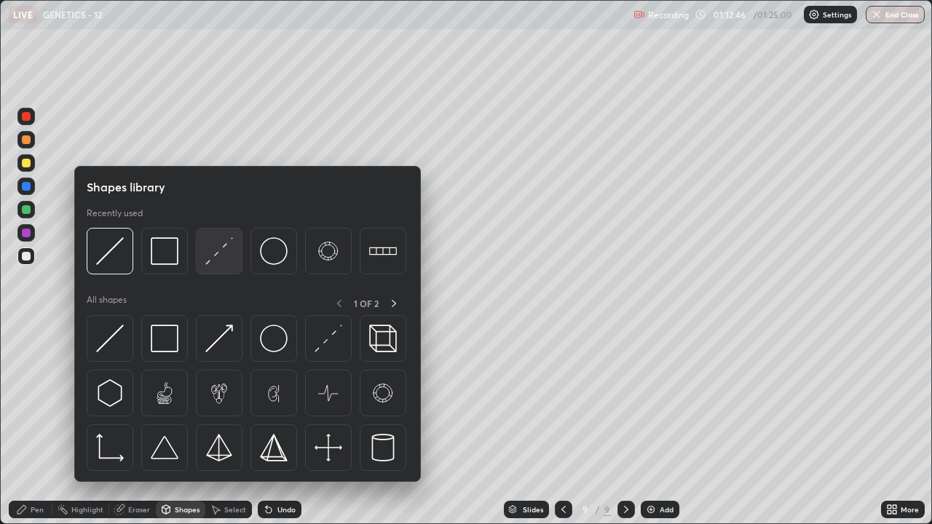
click at [212, 256] on img at bounding box center [219, 251] width 28 height 28
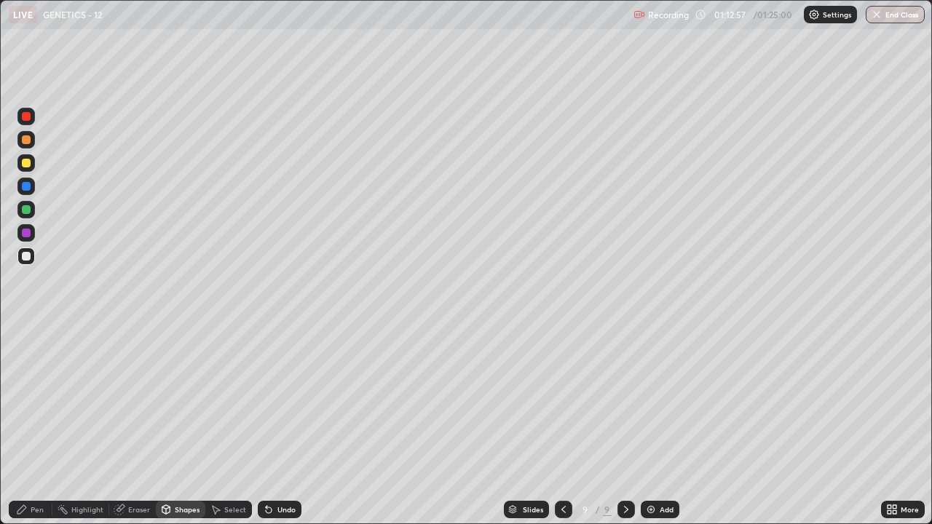
click at [39, 401] on div "Pen" at bounding box center [37, 509] width 13 height 7
click at [26, 206] on div at bounding box center [26, 209] width 9 height 9
click at [667, 401] on div "Add" at bounding box center [667, 509] width 14 height 7
click at [26, 164] on div at bounding box center [26, 163] width 9 height 9
click at [23, 261] on div at bounding box center [25, 256] width 17 height 17
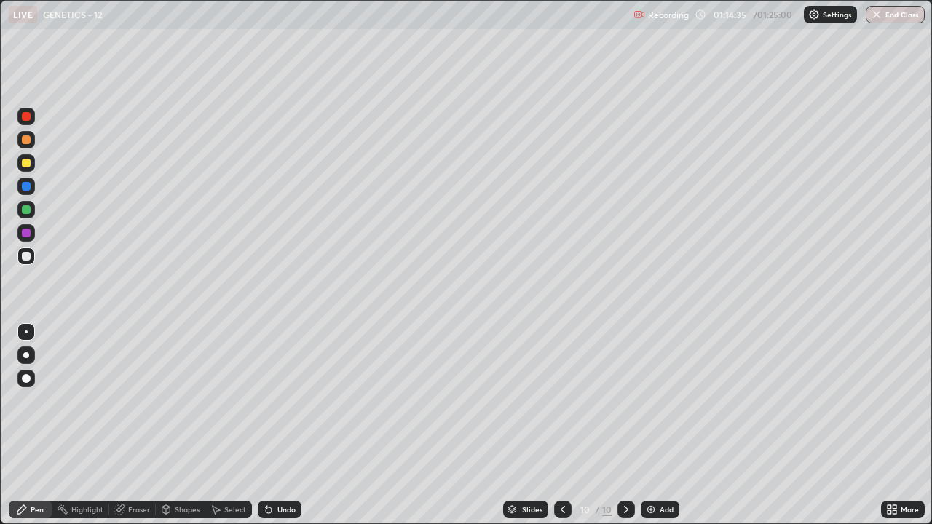
click at [182, 401] on div "Shapes" at bounding box center [187, 509] width 25 height 7
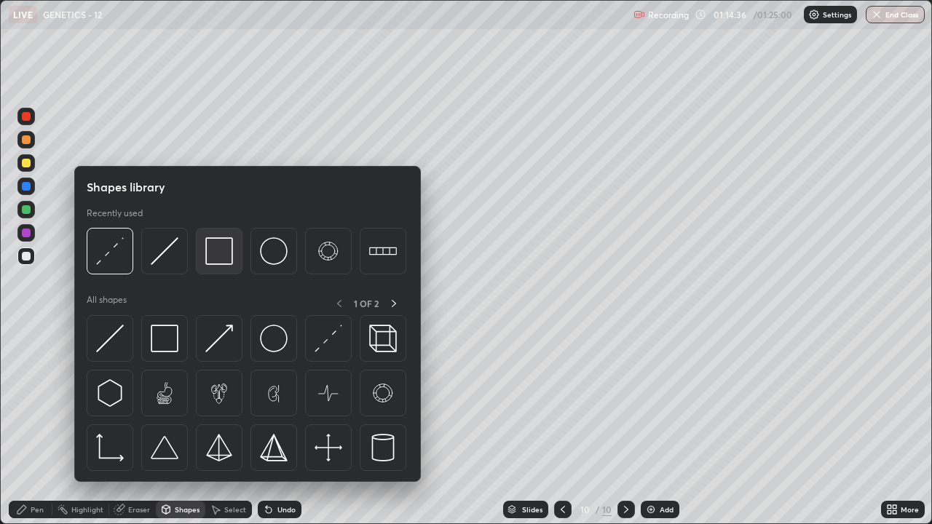
click at [212, 266] on div at bounding box center [219, 251] width 47 height 47
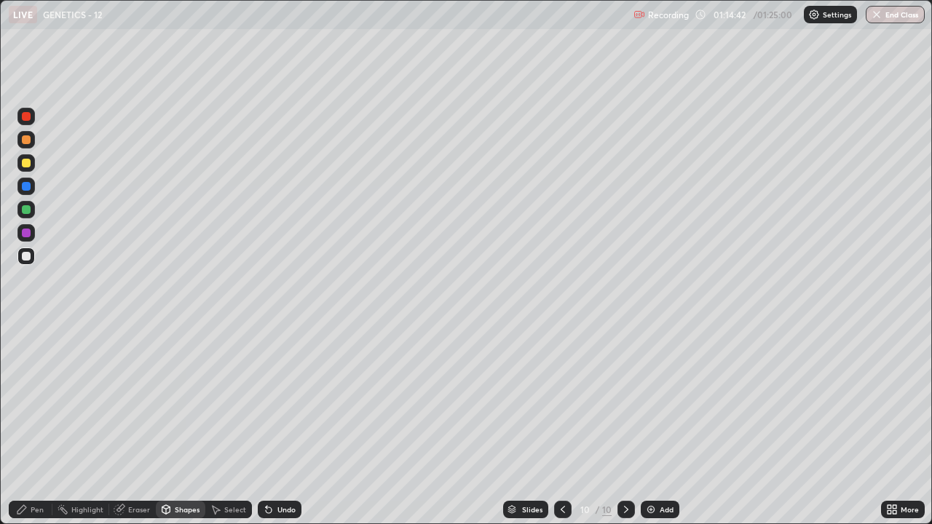
click at [44, 401] on div "Pen" at bounding box center [31, 509] width 44 height 17
click at [26, 117] on div at bounding box center [26, 116] width 9 height 9
click at [175, 401] on div "Shapes" at bounding box center [187, 509] width 25 height 7
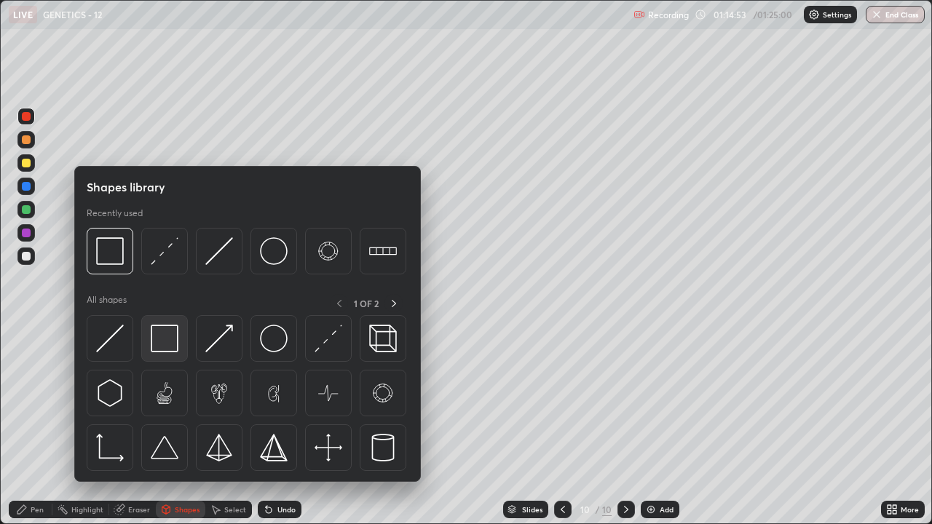
click at [154, 347] on img at bounding box center [165, 339] width 28 height 28
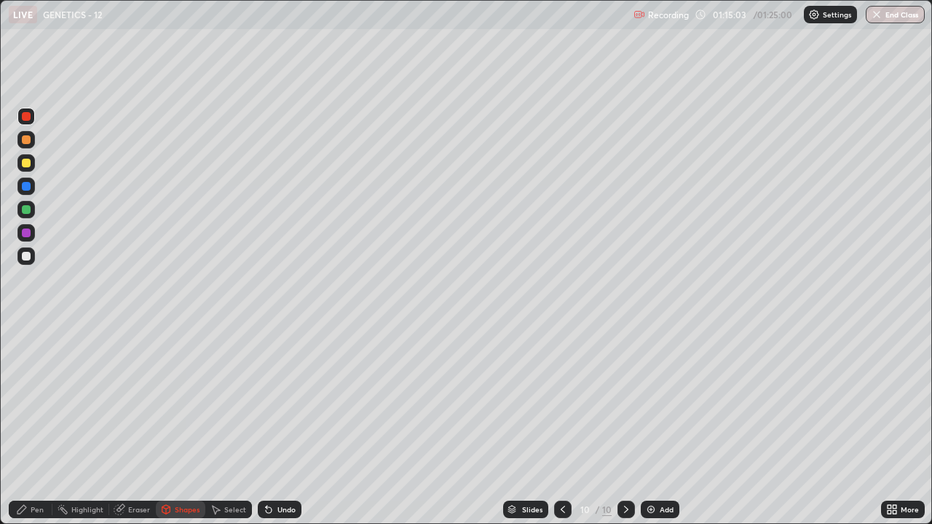
click at [42, 401] on div "Pen" at bounding box center [31, 509] width 44 height 17
click at [28, 252] on div at bounding box center [26, 256] width 9 height 9
click at [234, 401] on div "Select" at bounding box center [228, 509] width 47 height 17
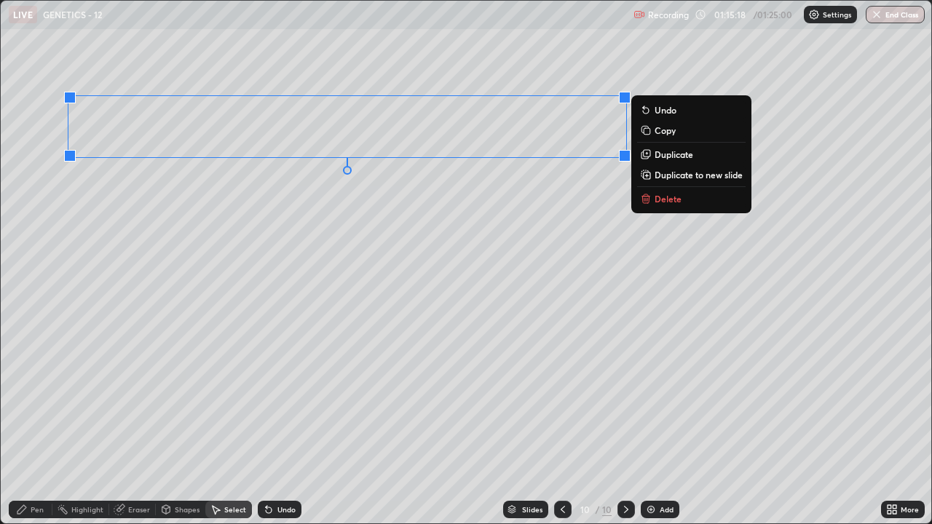
click at [661, 157] on p "Duplicate" at bounding box center [674, 155] width 39 height 12
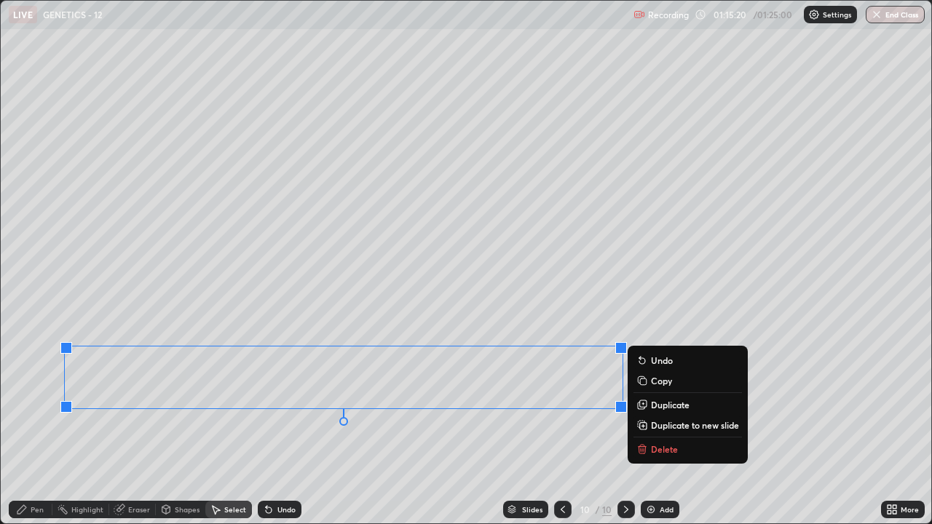
click at [376, 264] on div "0 ° Undo Copy Duplicate Duplicate to new slide Delete" at bounding box center [466, 262] width 931 height 523
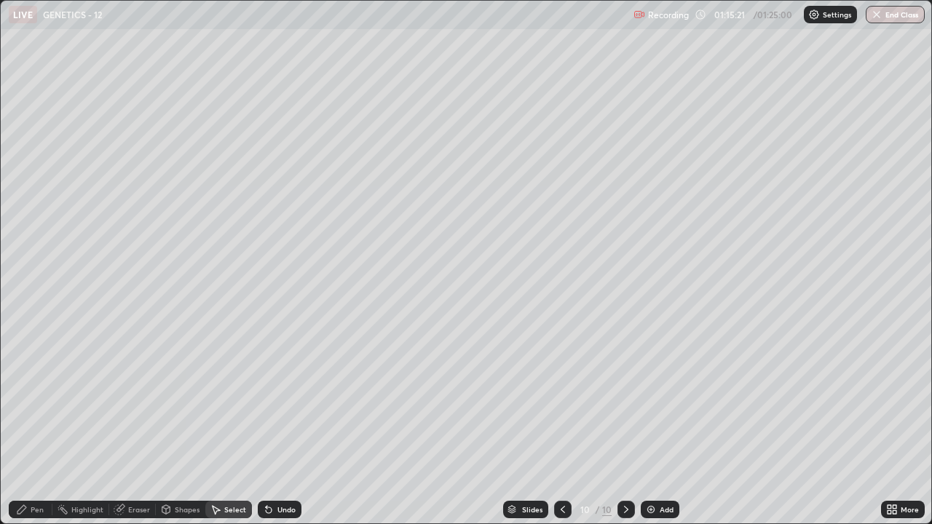
click at [23, 401] on icon at bounding box center [22, 510] width 12 height 12
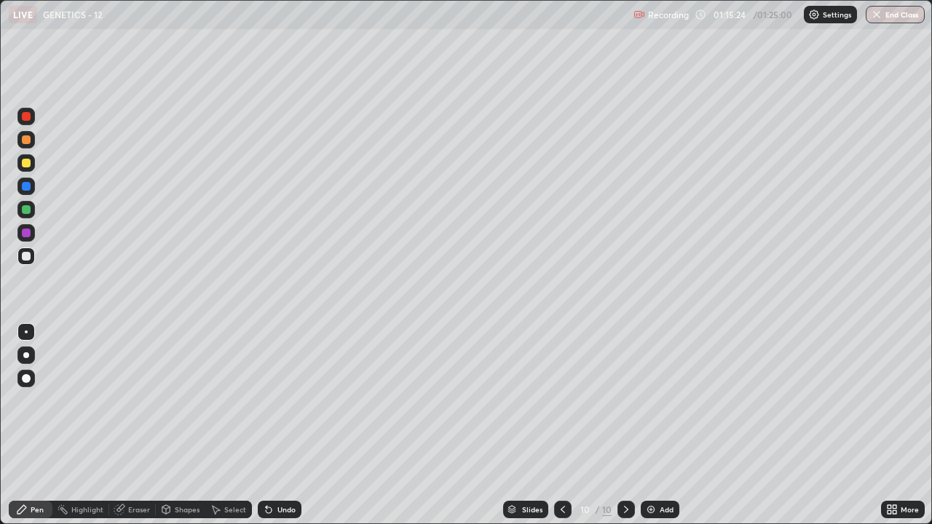
click at [175, 401] on div "Shapes" at bounding box center [187, 509] width 25 height 7
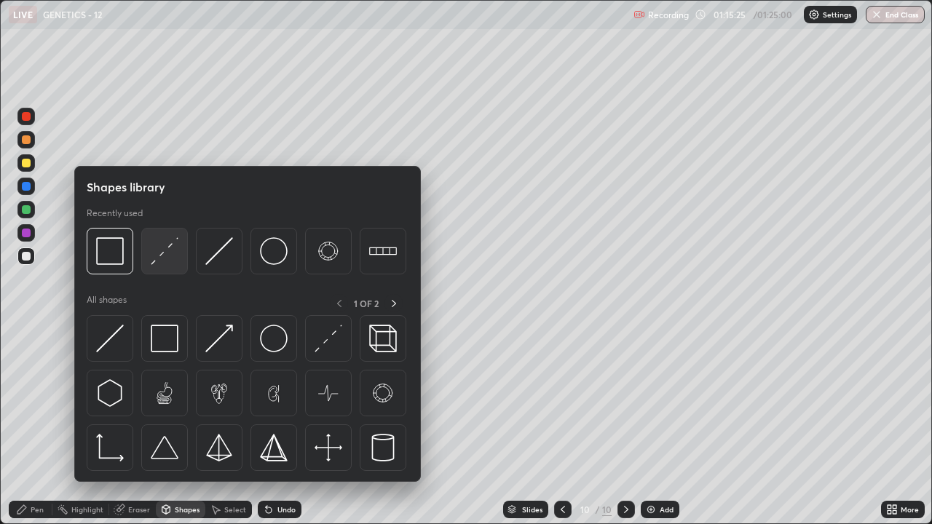
click at [160, 254] on img at bounding box center [165, 251] width 28 height 28
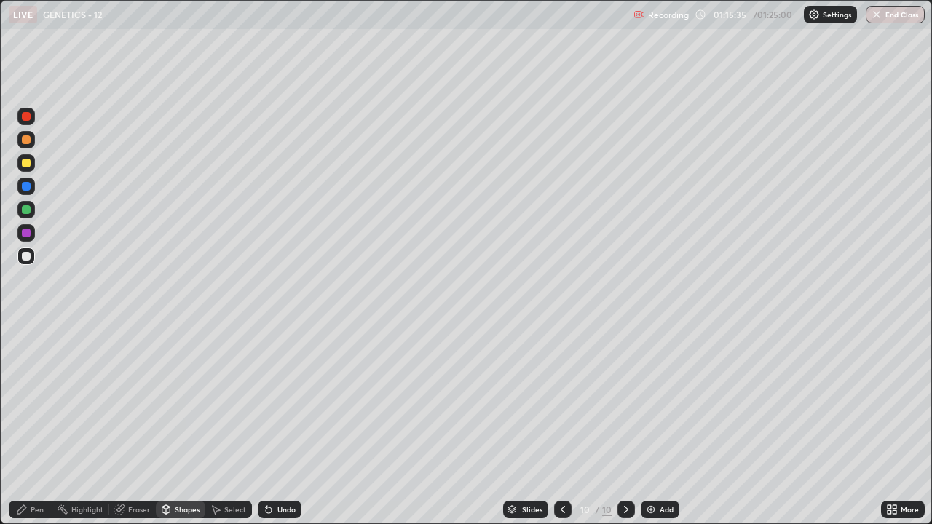
click at [31, 401] on div "Pen" at bounding box center [37, 509] width 13 height 7
click at [25, 212] on div at bounding box center [26, 209] width 9 height 9
click at [24, 162] on div at bounding box center [26, 163] width 9 height 9
click at [226, 401] on div "Select" at bounding box center [235, 509] width 22 height 7
click at [271, 401] on icon at bounding box center [269, 510] width 12 height 12
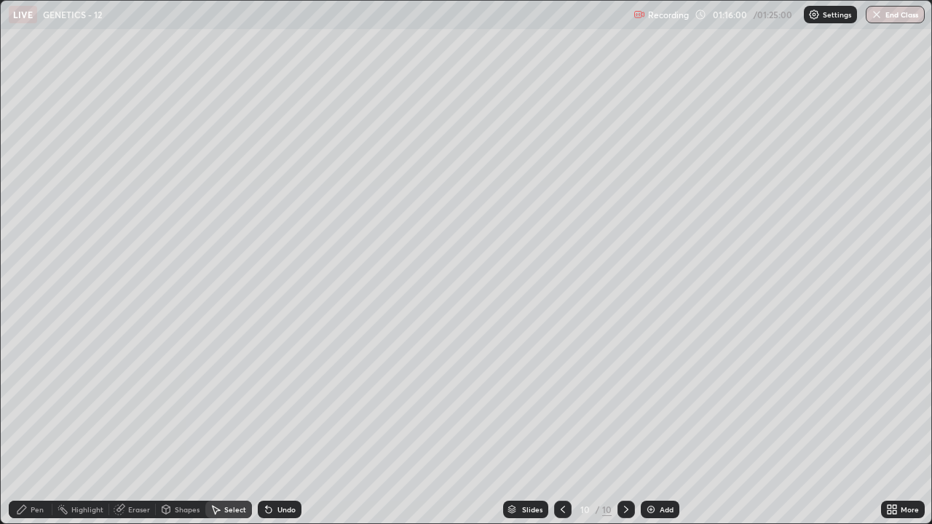
click at [269, 401] on icon at bounding box center [269, 511] width 6 height 6
click at [267, 401] on icon at bounding box center [269, 511] width 6 height 6
click at [218, 119] on div "0 ° Undo Copy Duplicate Duplicate to new slide Delete" at bounding box center [466, 262] width 931 height 523
click at [30, 401] on div "Pen" at bounding box center [31, 509] width 44 height 17
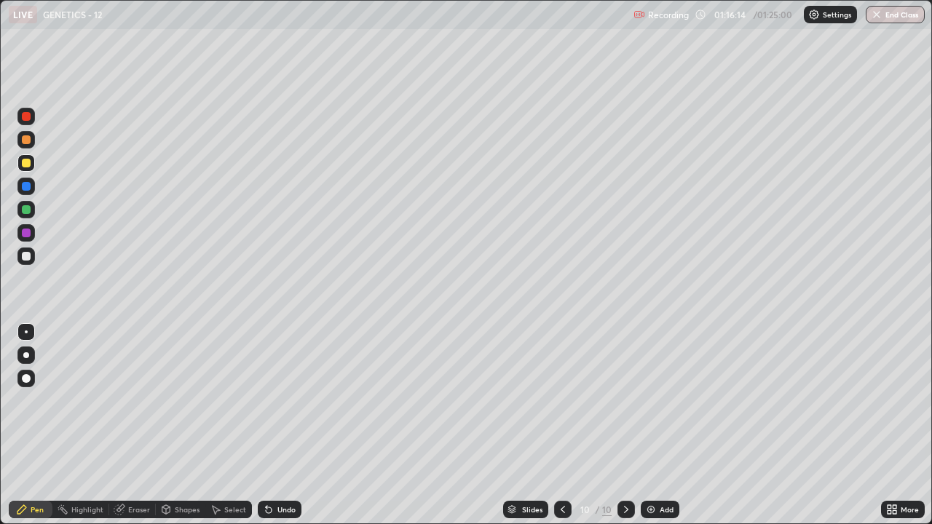
click at [23, 185] on div at bounding box center [26, 186] width 9 height 9
click at [25, 163] on div at bounding box center [26, 163] width 9 height 9
click at [26, 211] on div at bounding box center [26, 209] width 9 height 9
click at [266, 401] on icon at bounding box center [269, 511] width 6 height 6
click at [24, 256] on div at bounding box center [26, 256] width 9 height 9
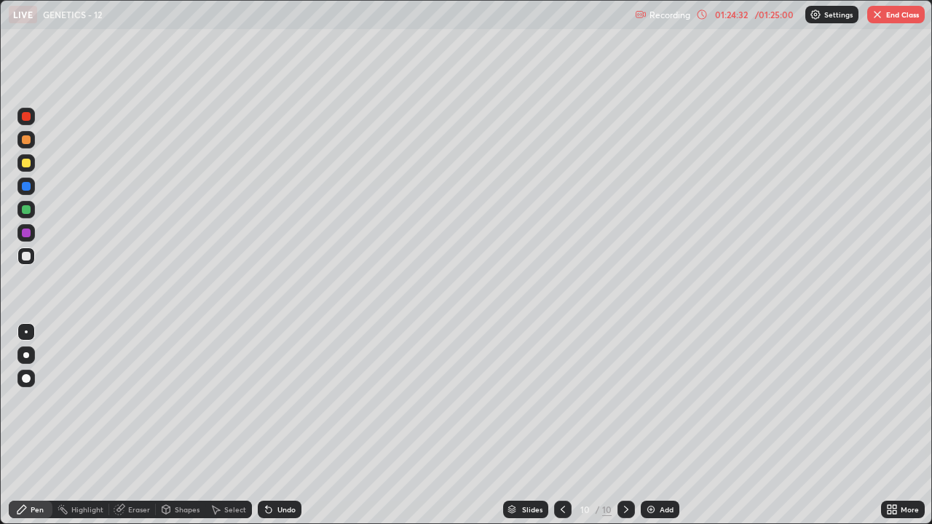
click at [879, 17] on img "button" at bounding box center [878, 15] width 12 height 12
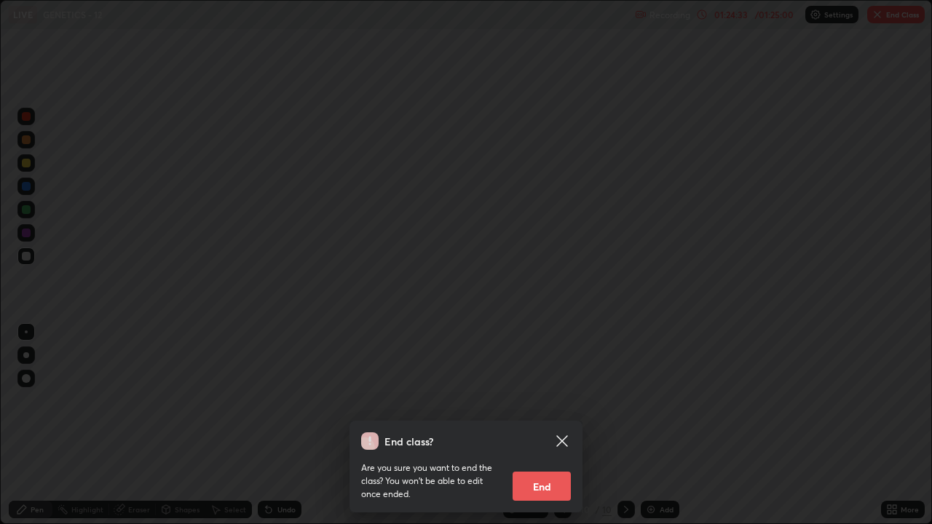
click at [540, 401] on button "End" at bounding box center [542, 486] width 58 height 29
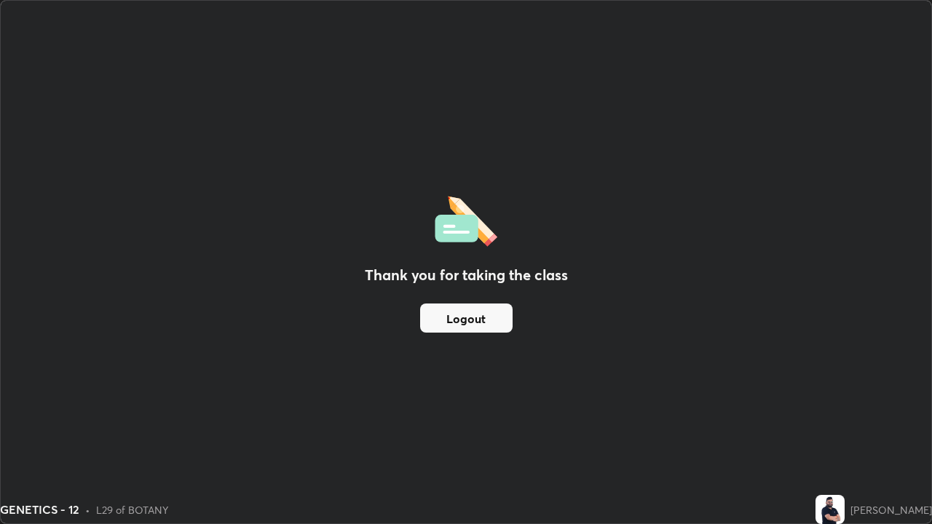
click at [449, 318] on button "Logout" at bounding box center [466, 318] width 92 height 29
click at [454, 314] on button "Logout" at bounding box center [466, 318] width 92 height 29
